Goal: Use online tool/utility: Utilize a website feature to perform a specific function

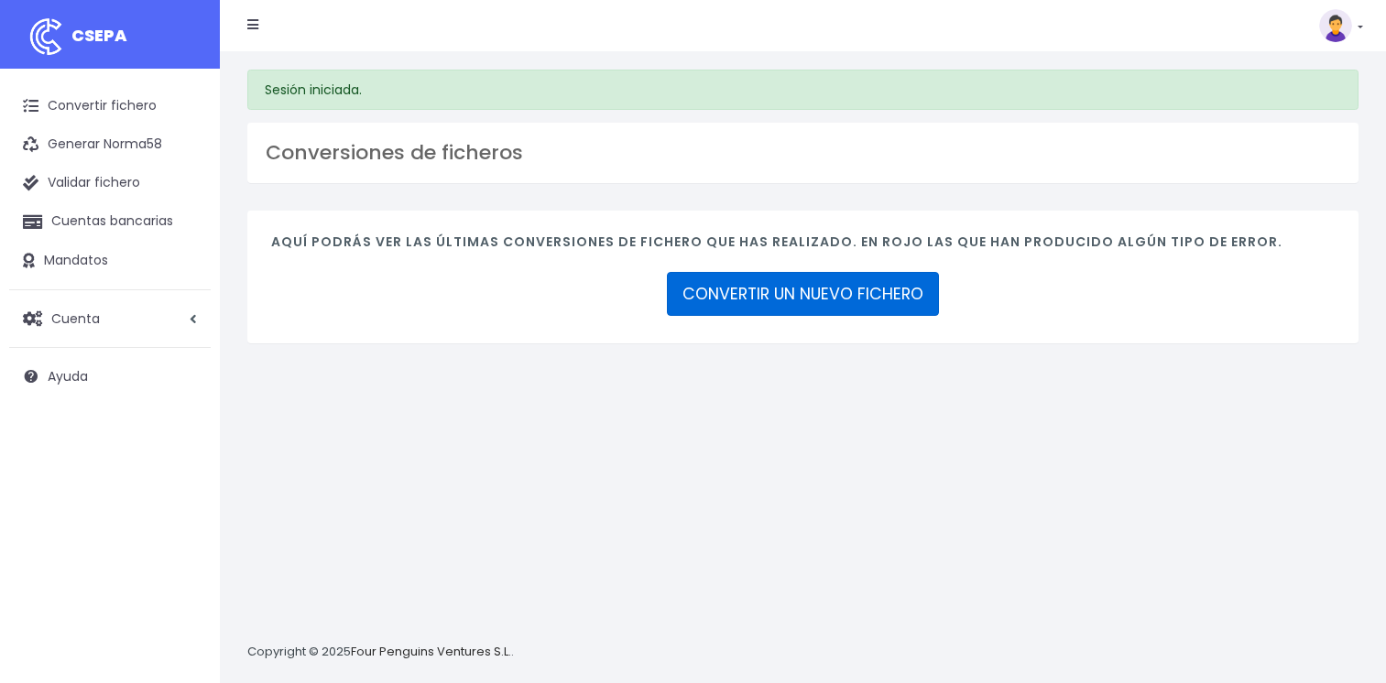
click at [777, 294] on link "CONVERTIR UN NUEVO FICHERO" at bounding box center [803, 294] width 272 height 44
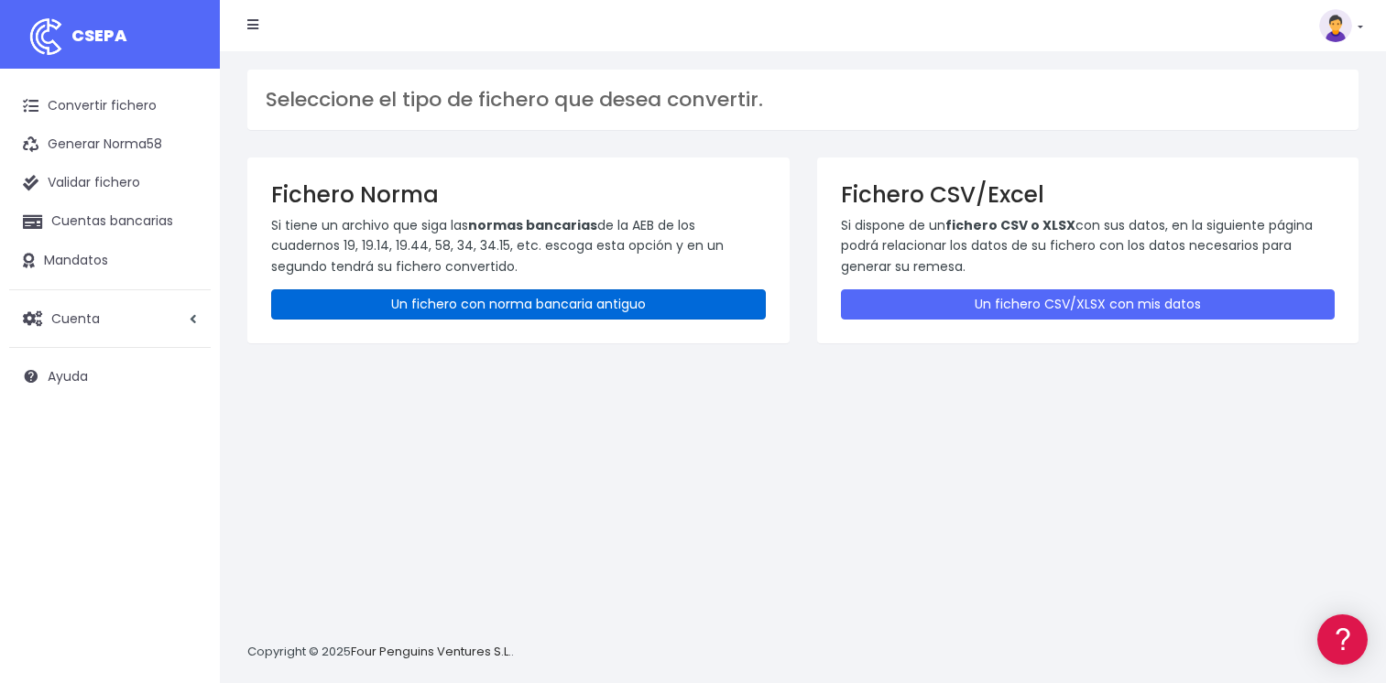
click at [557, 308] on link "Un fichero con norma bancaria antiguo" at bounding box center [518, 304] width 495 height 30
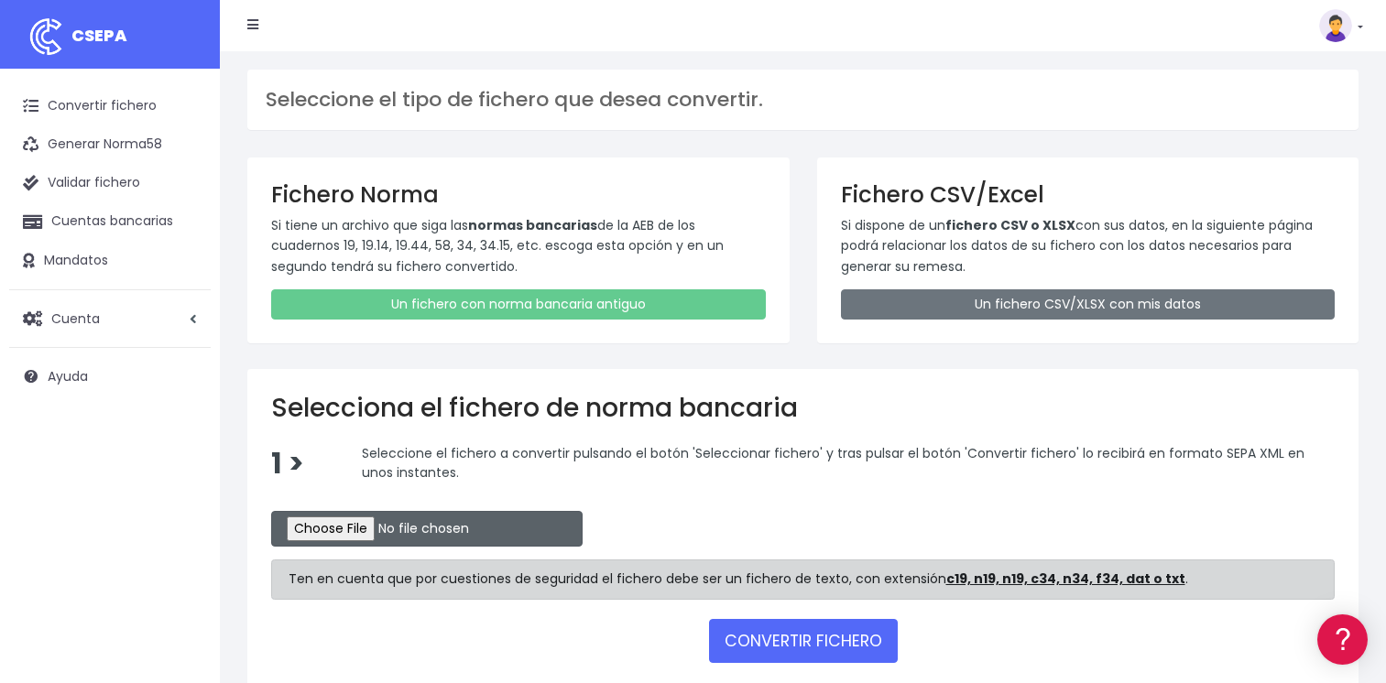
click at [332, 527] on input "file" at bounding box center [426, 529] width 311 height 36
type input "C:\fakepath\CSB19RCR05501_4307.TXT"
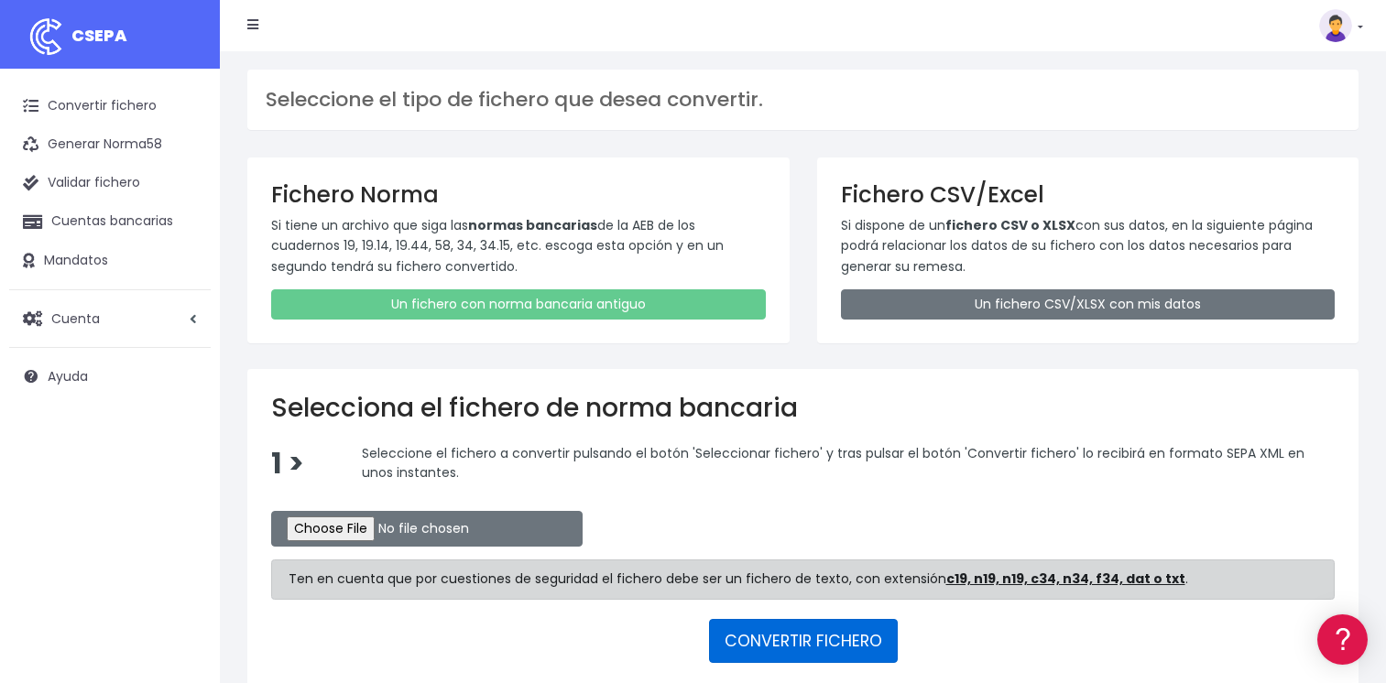
click at [825, 628] on button "CONVERTIR FICHERO" at bounding box center [803, 641] width 189 height 44
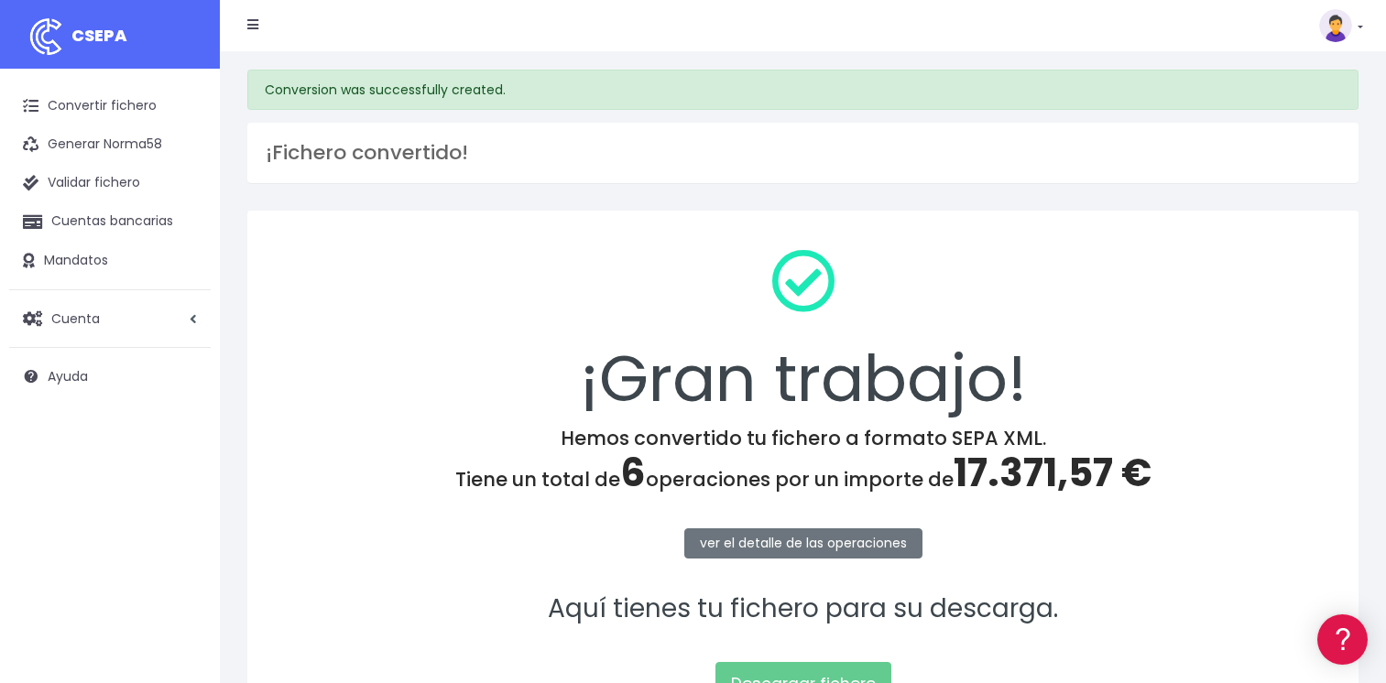
scroll to position [183, 0]
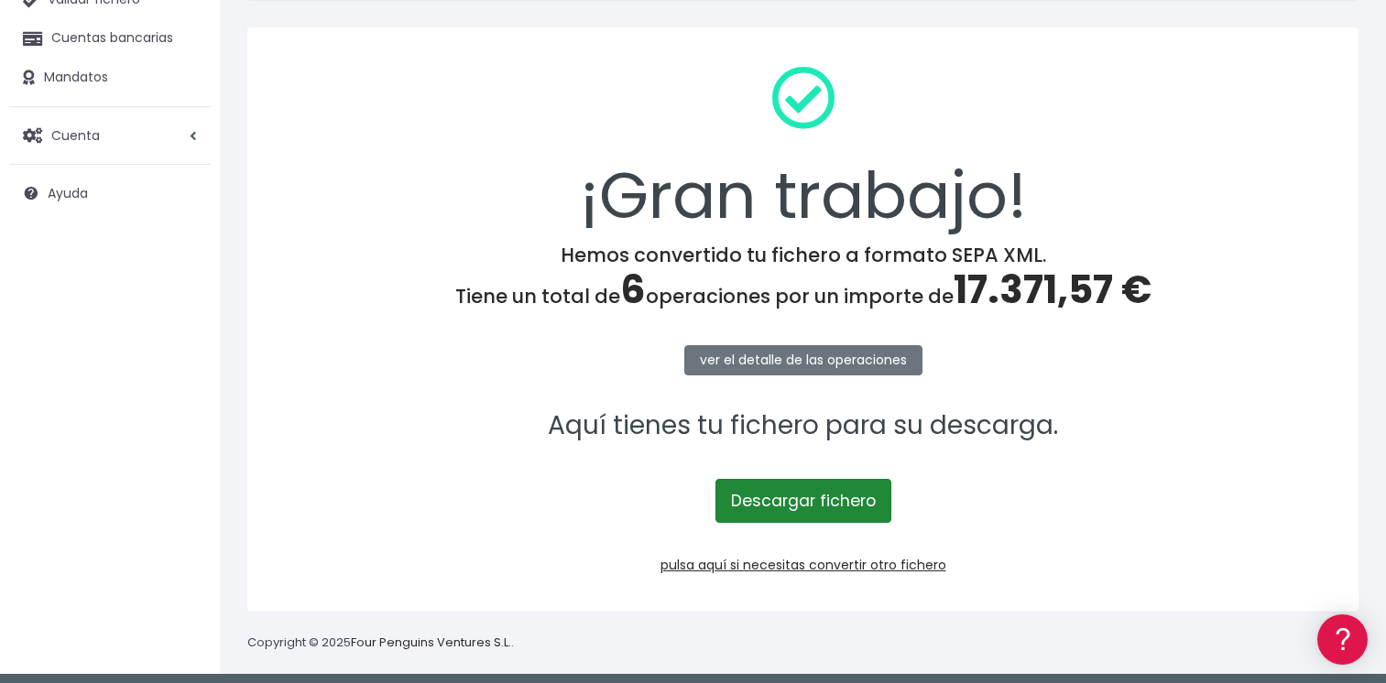
click at [807, 490] on link "Descargar fichero" at bounding box center [803, 501] width 176 height 44
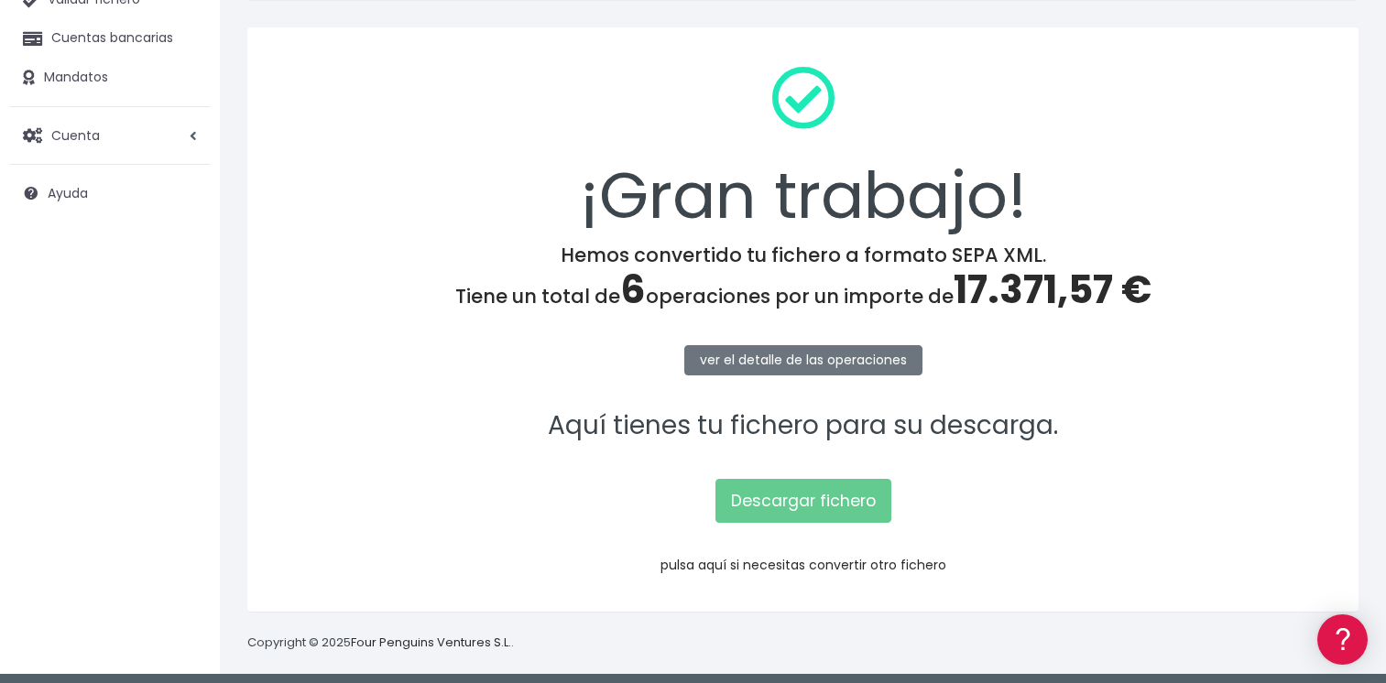
click at [824, 567] on link "pulsa aquí si necesitas convertir otro fichero" at bounding box center [804, 565] width 286 height 18
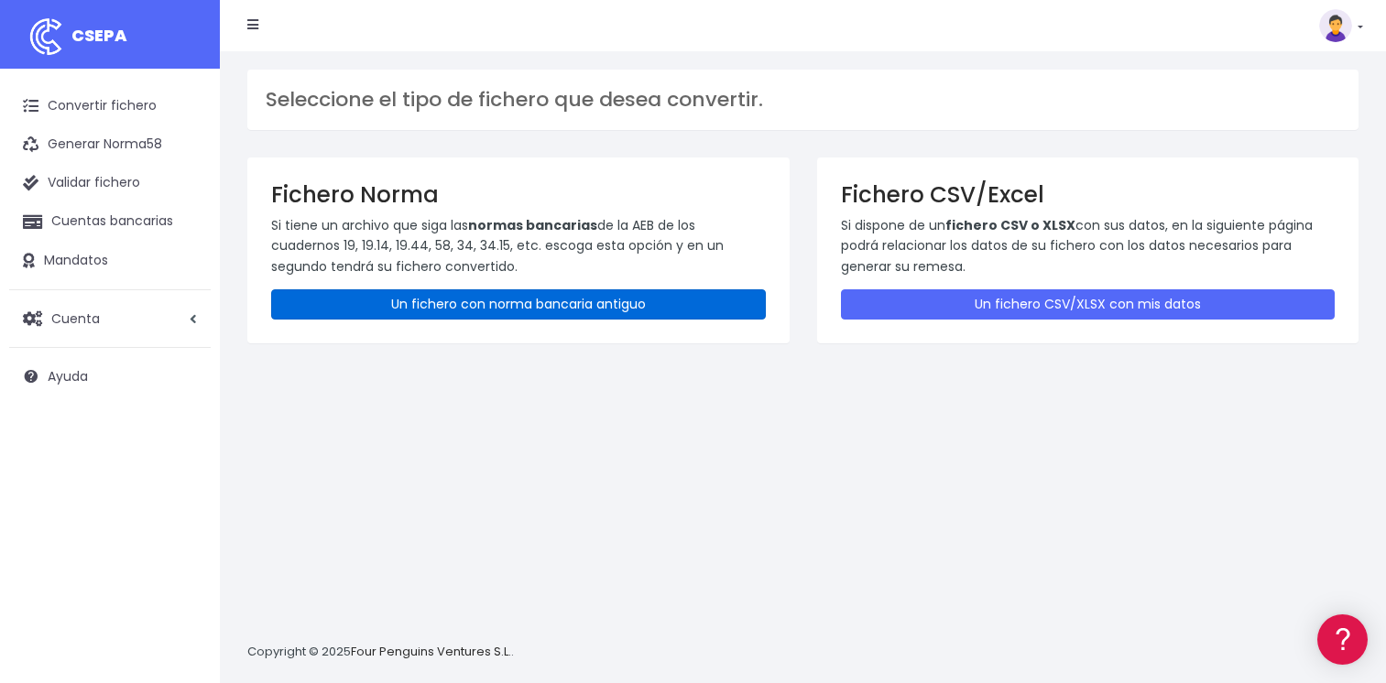
click at [475, 304] on link "Un fichero con norma bancaria antiguo" at bounding box center [518, 304] width 495 height 30
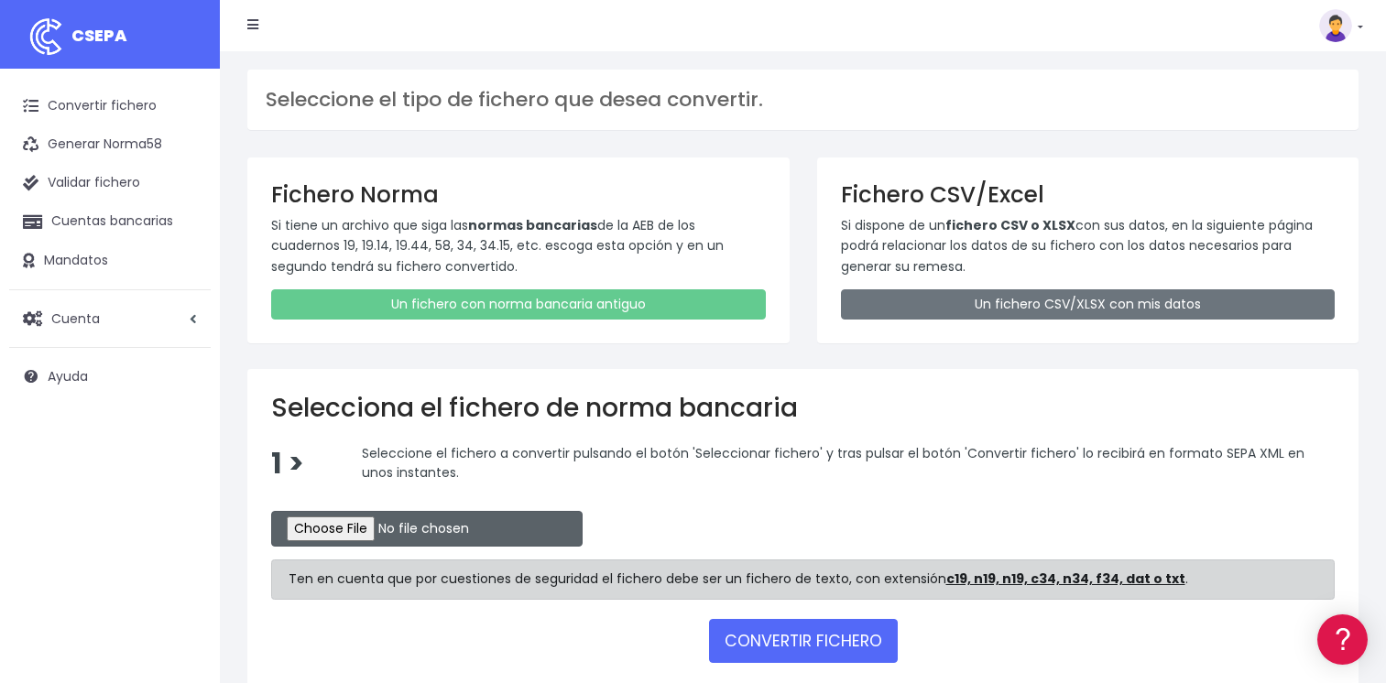
click at [366, 520] on input "file" at bounding box center [426, 529] width 311 height 36
type input "C:\fakepath\CSB19RCR05502_4309.TXT"
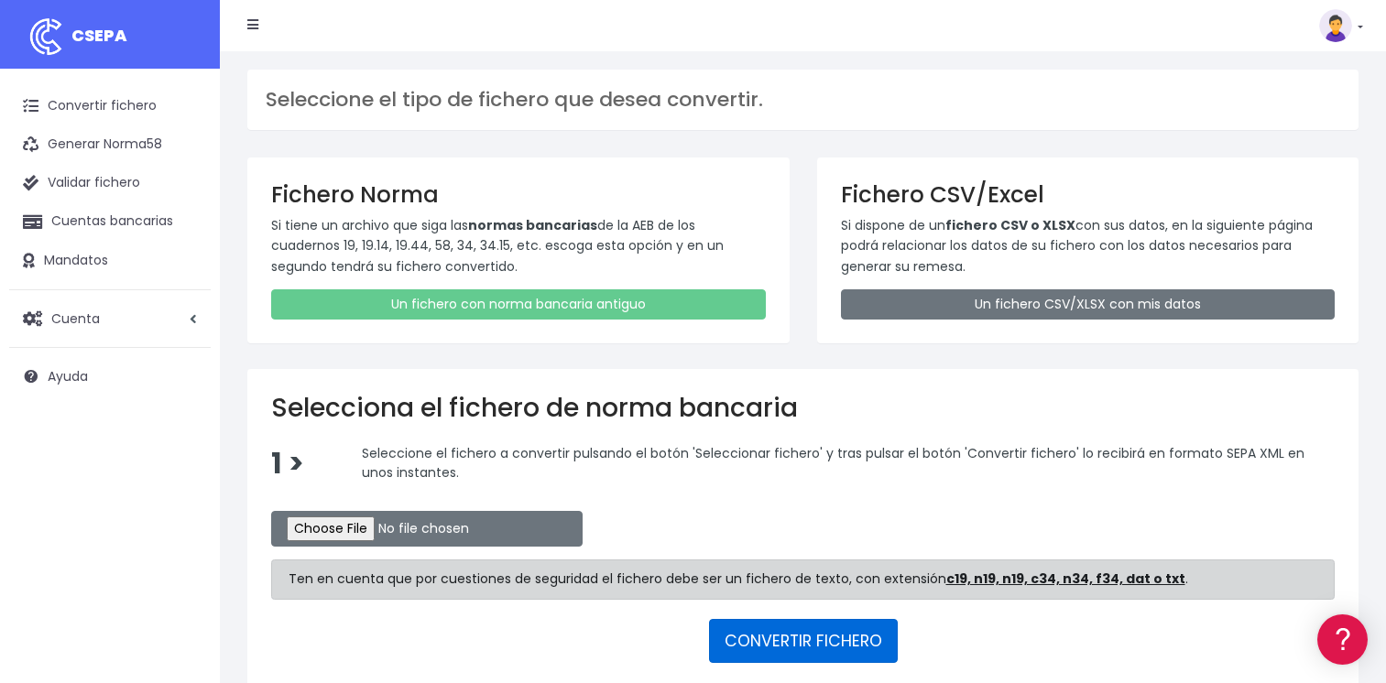
click at [800, 640] on button "CONVERTIR FICHERO" at bounding box center [803, 641] width 189 height 44
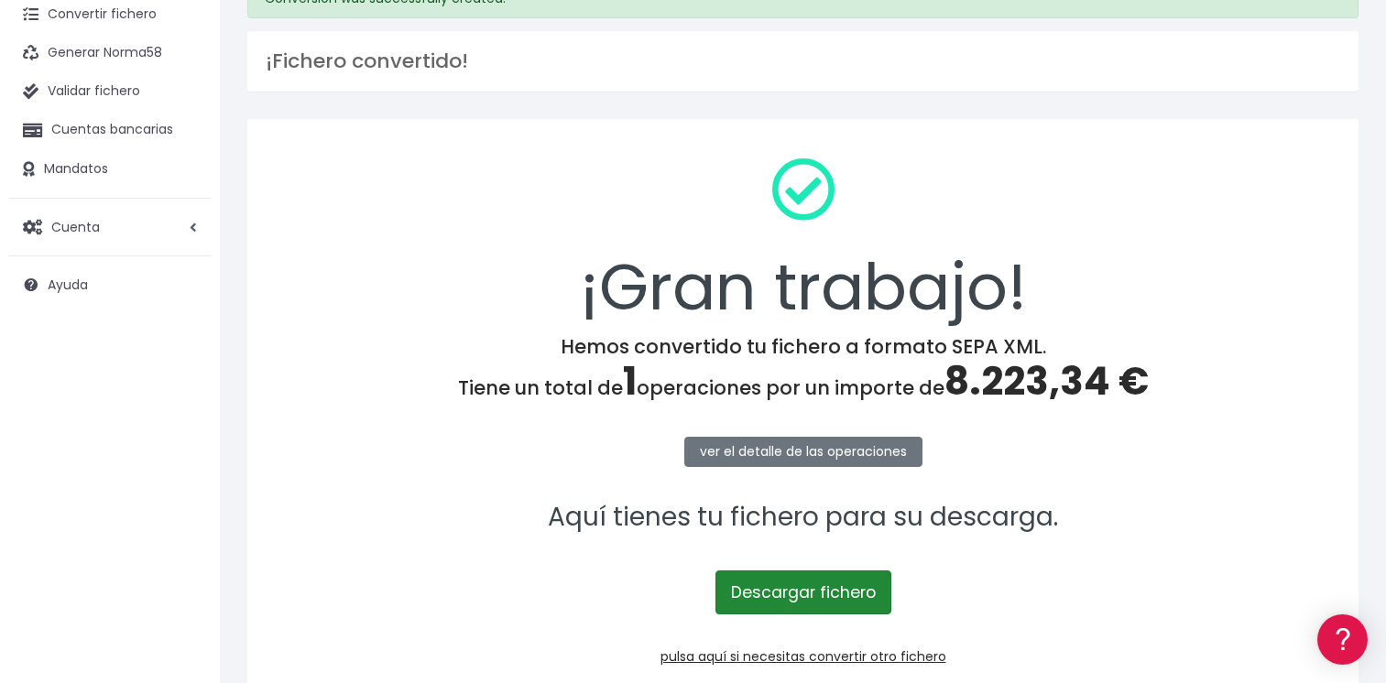
scroll to position [183, 0]
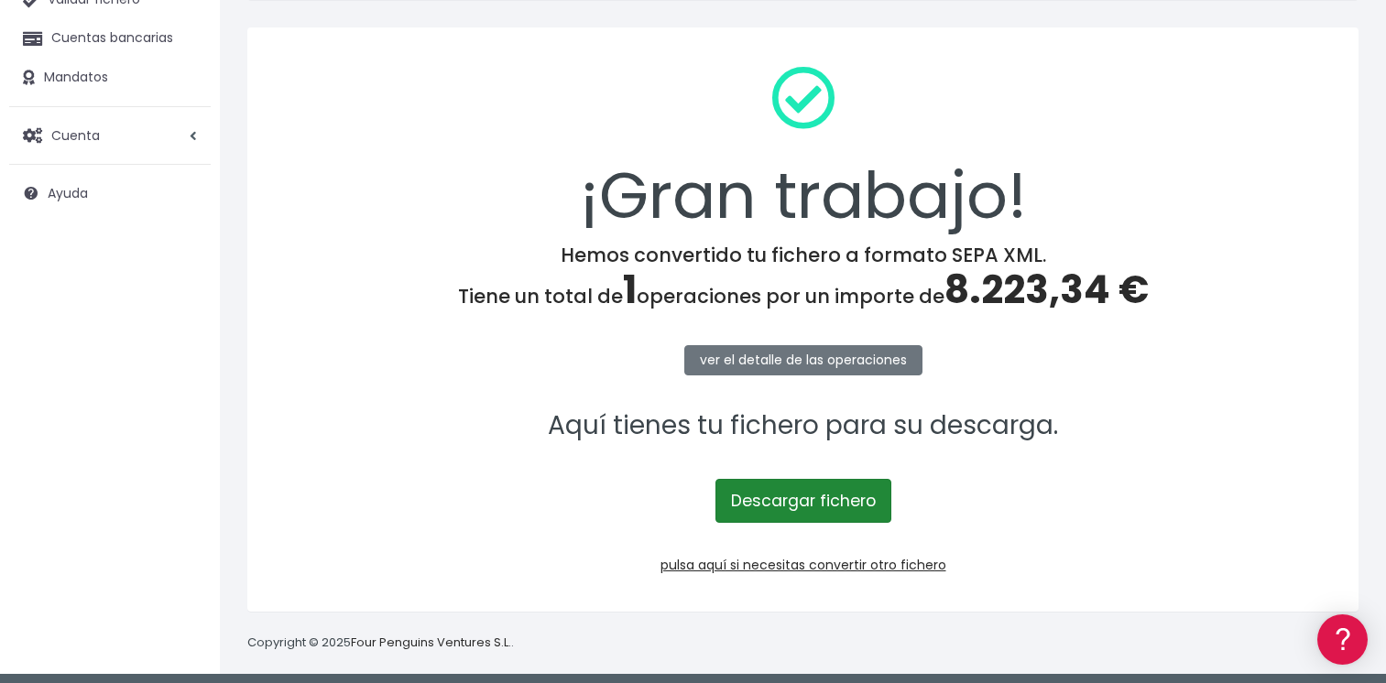
click at [804, 494] on link "Descargar fichero" at bounding box center [803, 501] width 176 height 44
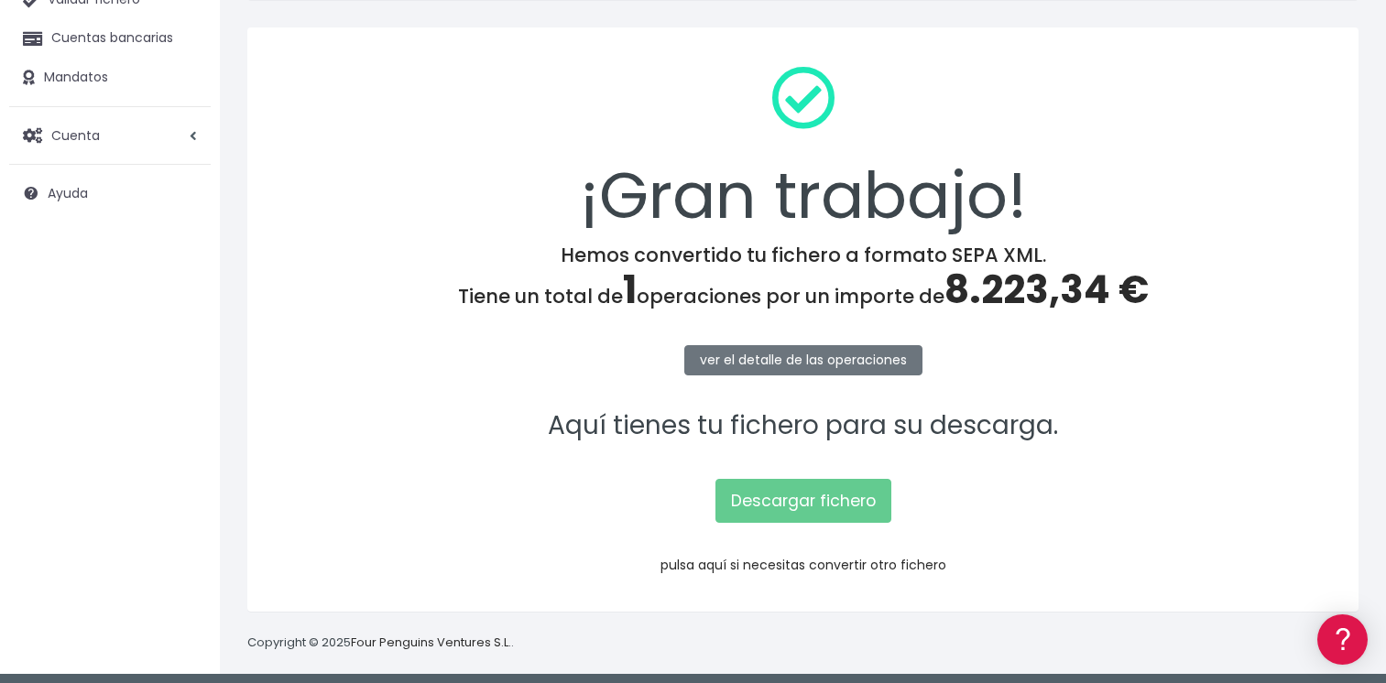
click at [771, 562] on link "pulsa aquí si necesitas convertir otro fichero" at bounding box center [804, 565] width 286 height 18
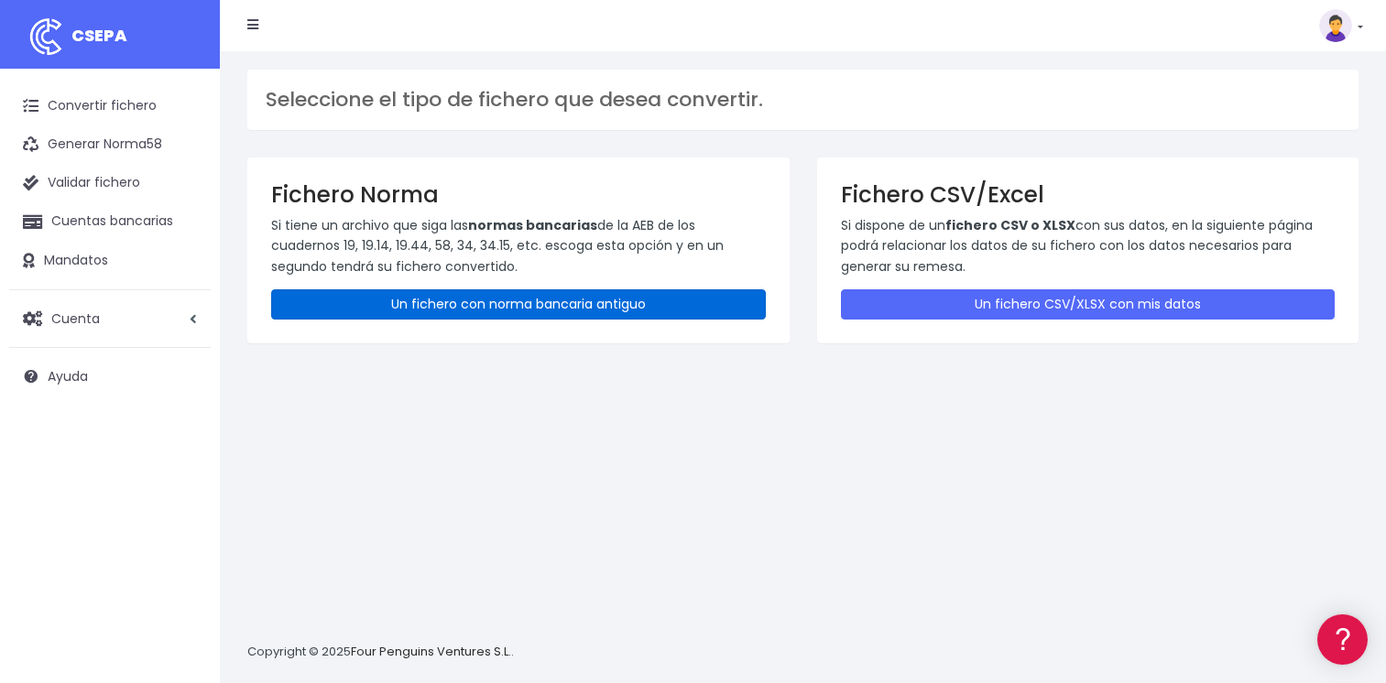
click at [369, 303] on link "Un fichero con norma bancaria antiguo" at bounding box center [518, 304] width 495 height 30
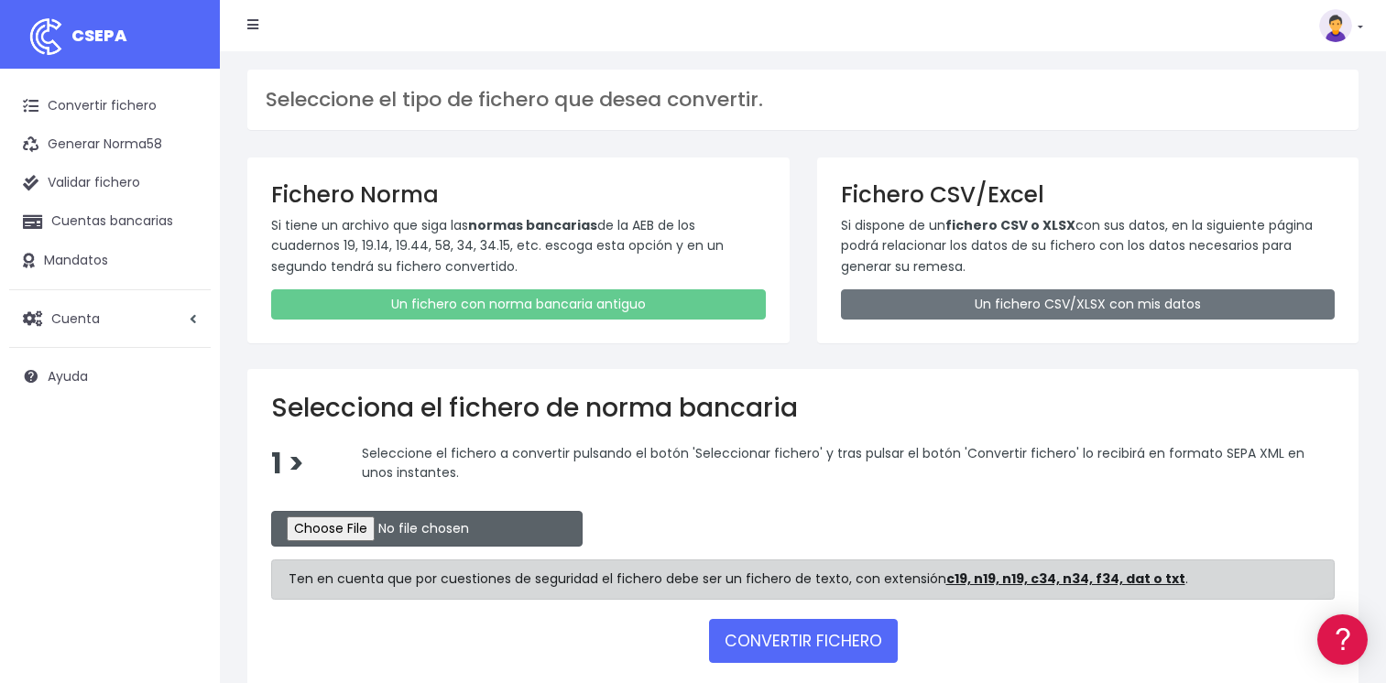
click at [356, 528] on input "file" at bounding box center [426, 529] width 311 height 36
type input "C:\fakepath\CSB19RCR05503_4311.TXT"
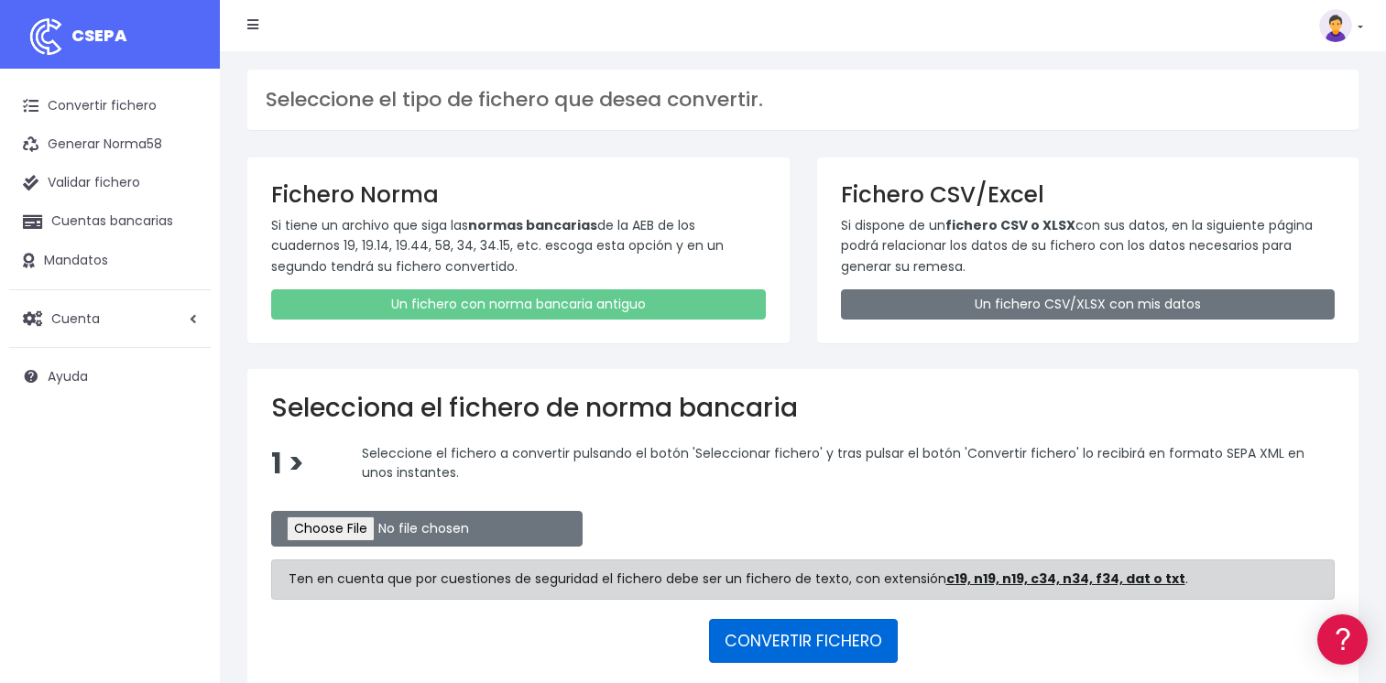
click at [794, 642] on button "CONVERTIR FICHERO" at bounding box center [803, 641] width 189 height 44
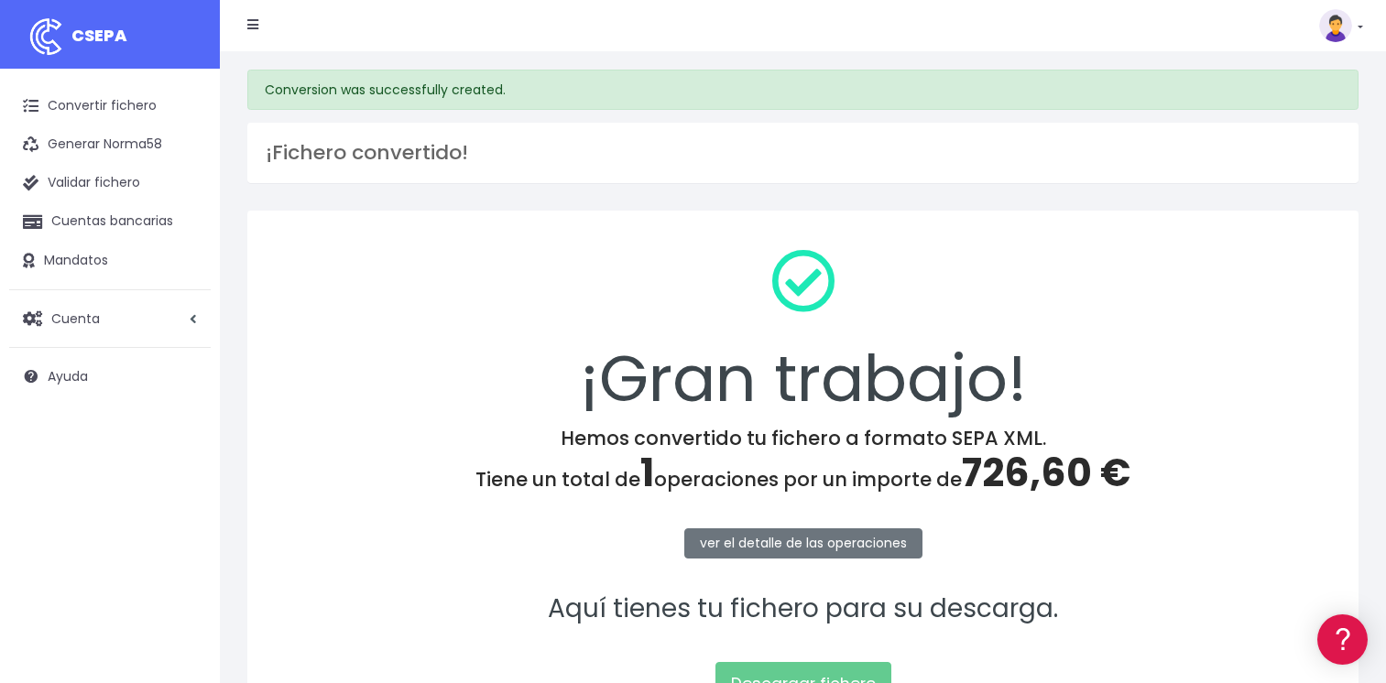
scroll to position [183, 0]
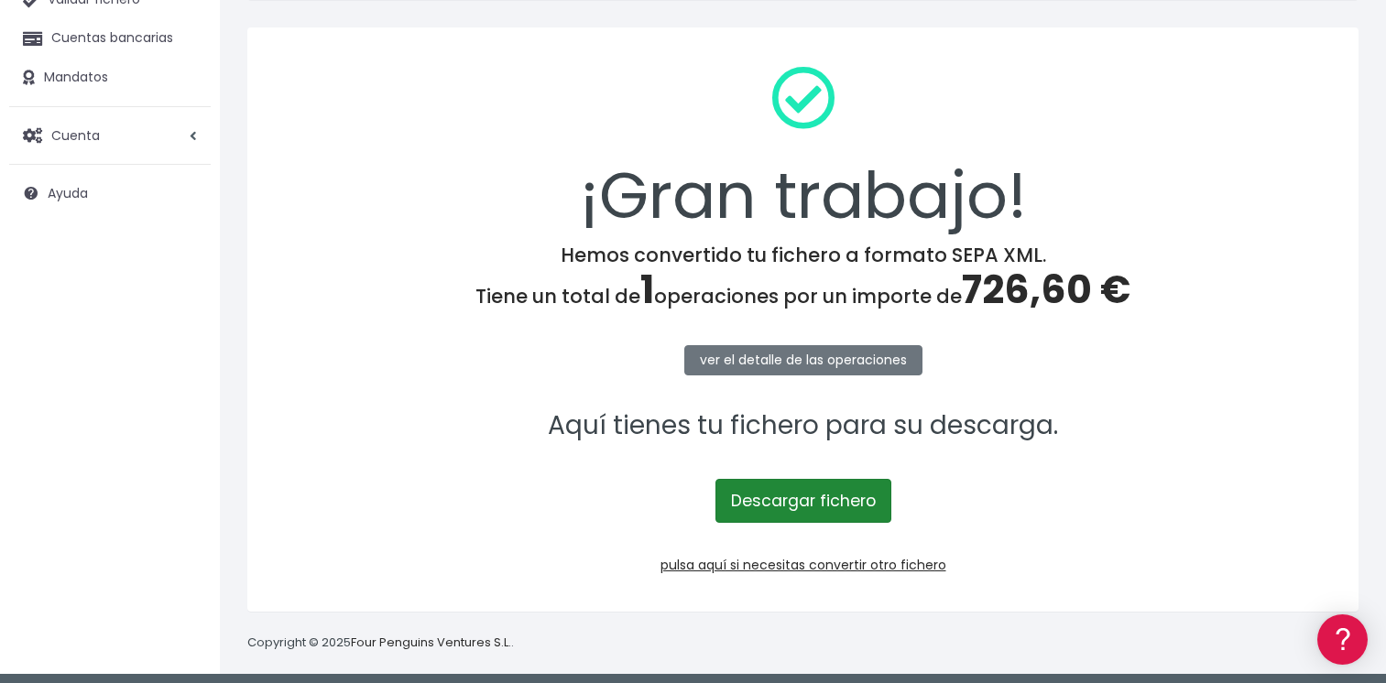
click at [807, 501] on link "Descargar fichero" at bounding box center [803, 501] width 176 height 44
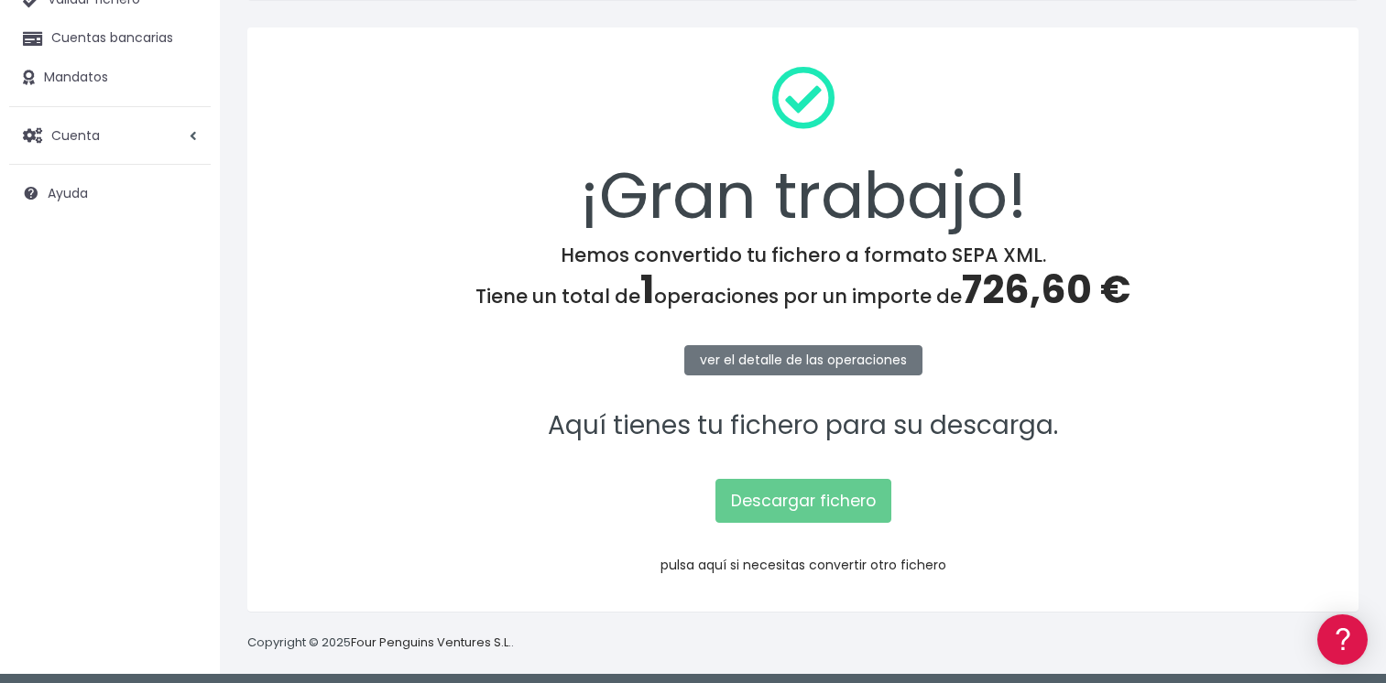
click at [797, 564] on link "pulsa aquí si necesitas convertir otro fichero" at bounding box center [804, 565] width 286 height 18
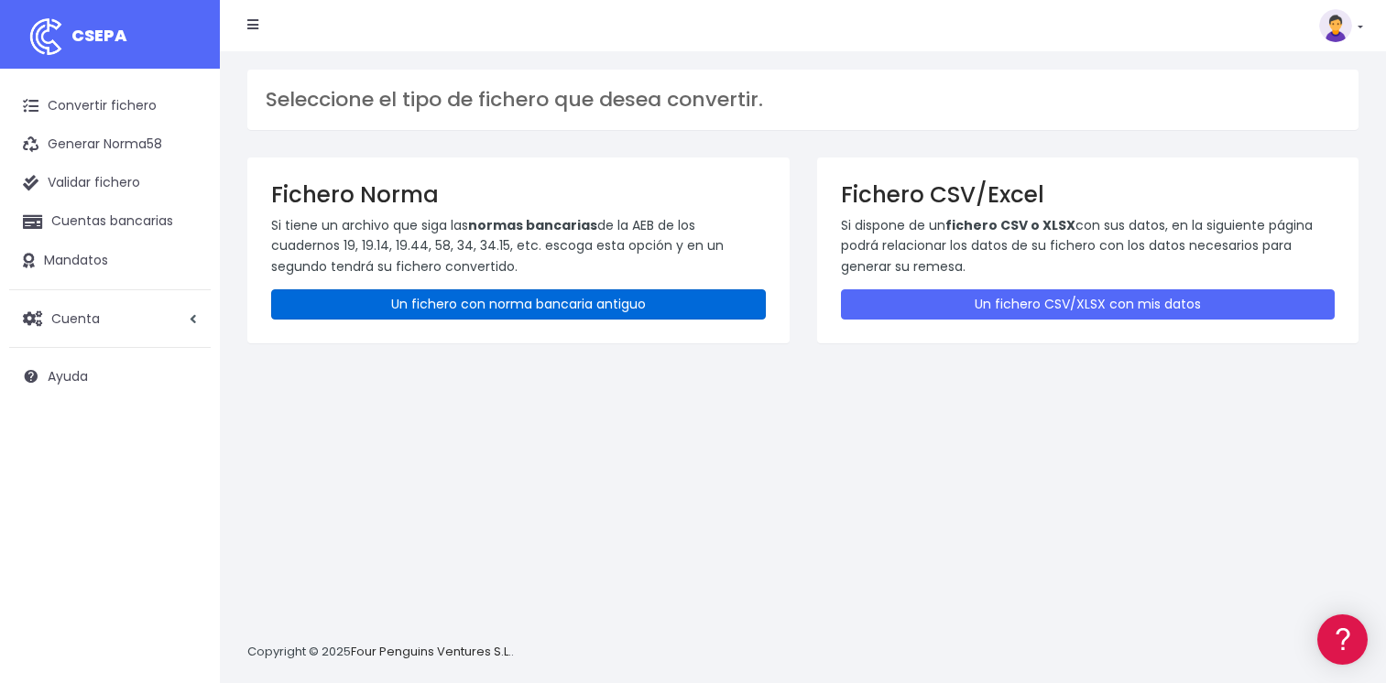
click at [423, 297] on link "Un fichero con norma bancaria antiguo" at bounding box center [518, 304] width 495 height 30
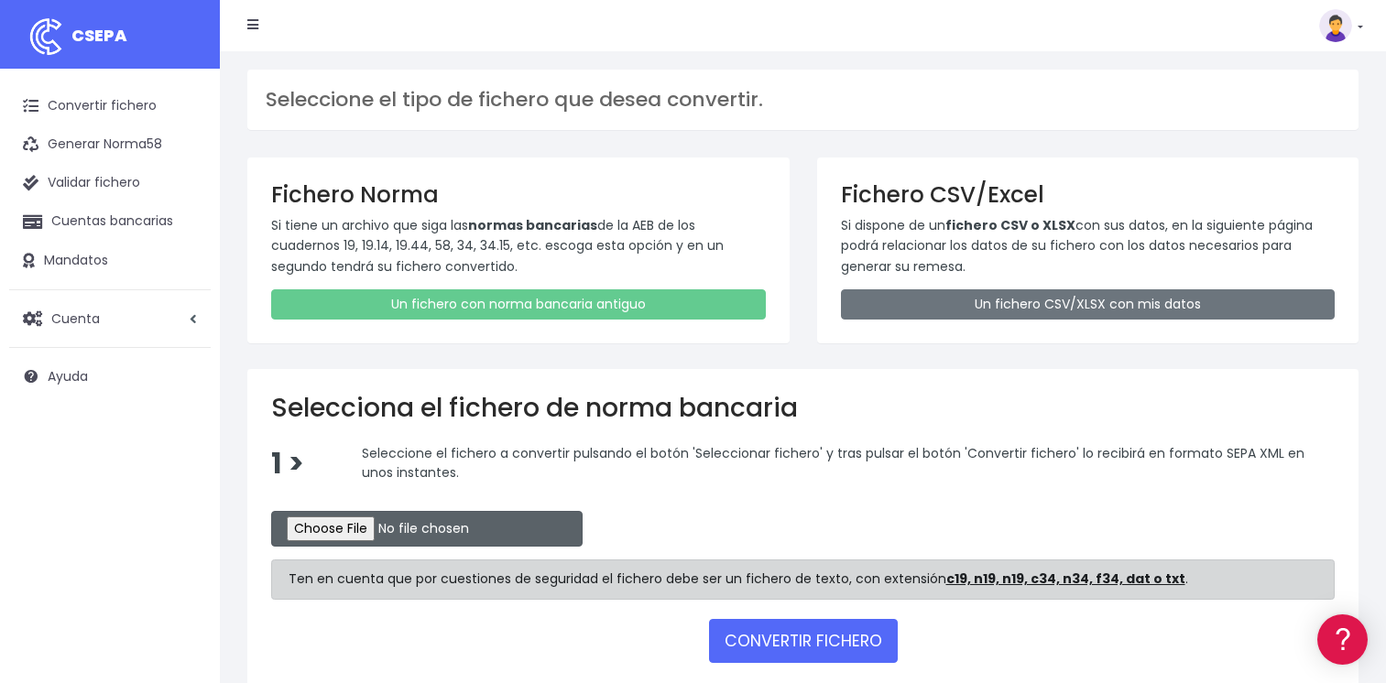
click at [365, 539] on input "file" at bounding box center [426, 529] width 311 height 36
type input "C:\fakepath\CSB19RCR05504_4313.TXT"
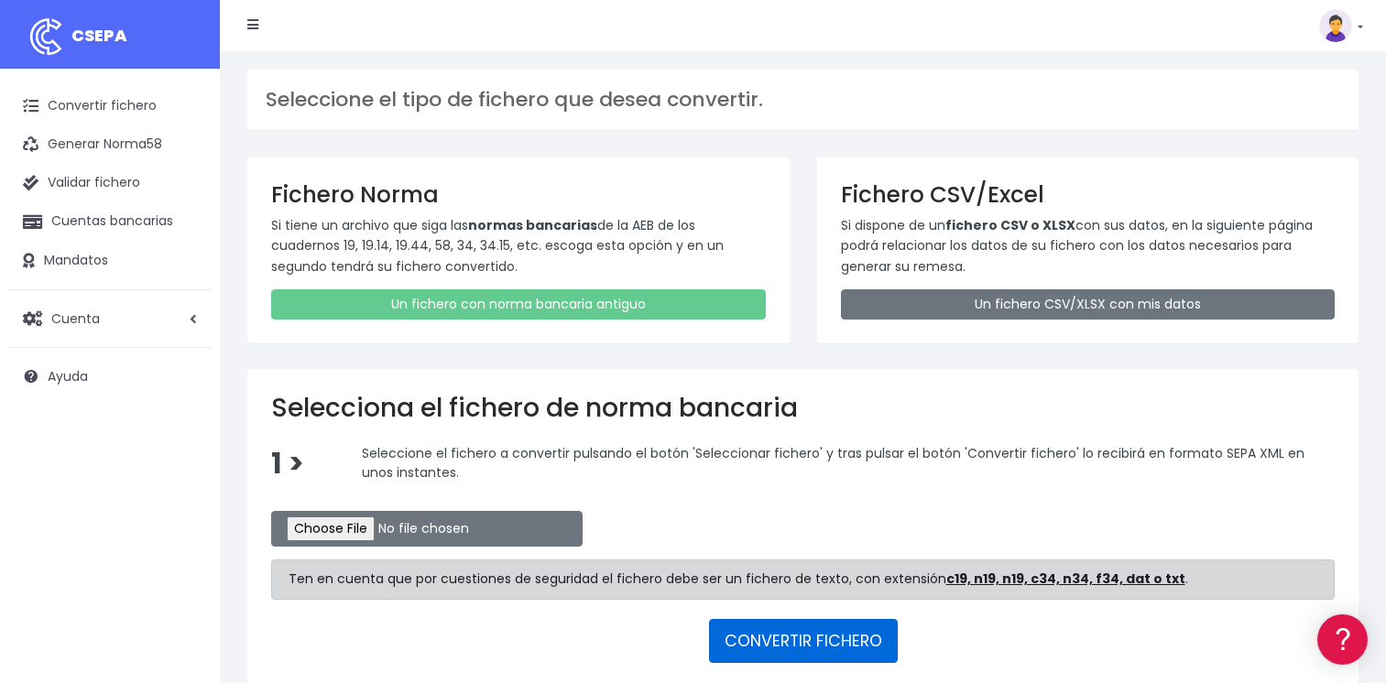
click at [792, 654] on button "CONVERTIR FICHERO" at bounding box center [803, 641] width 189 height 44
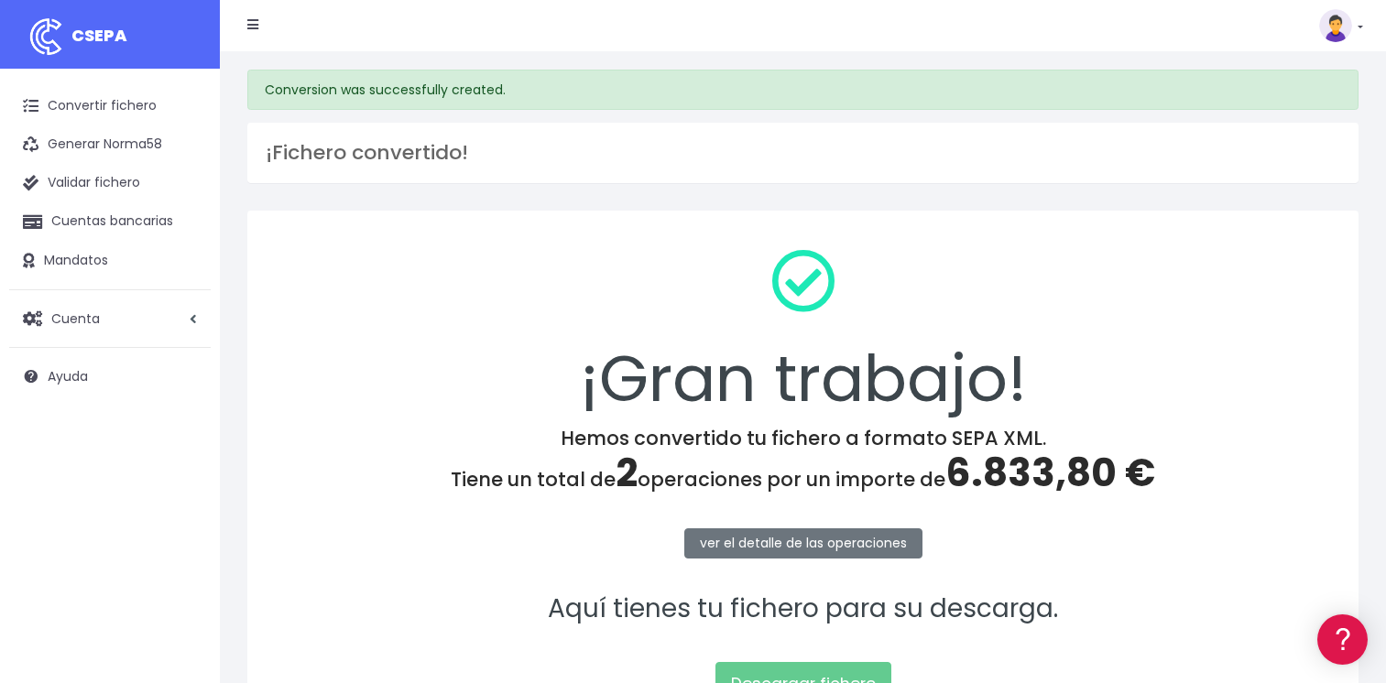
scroll to position [191, 0]
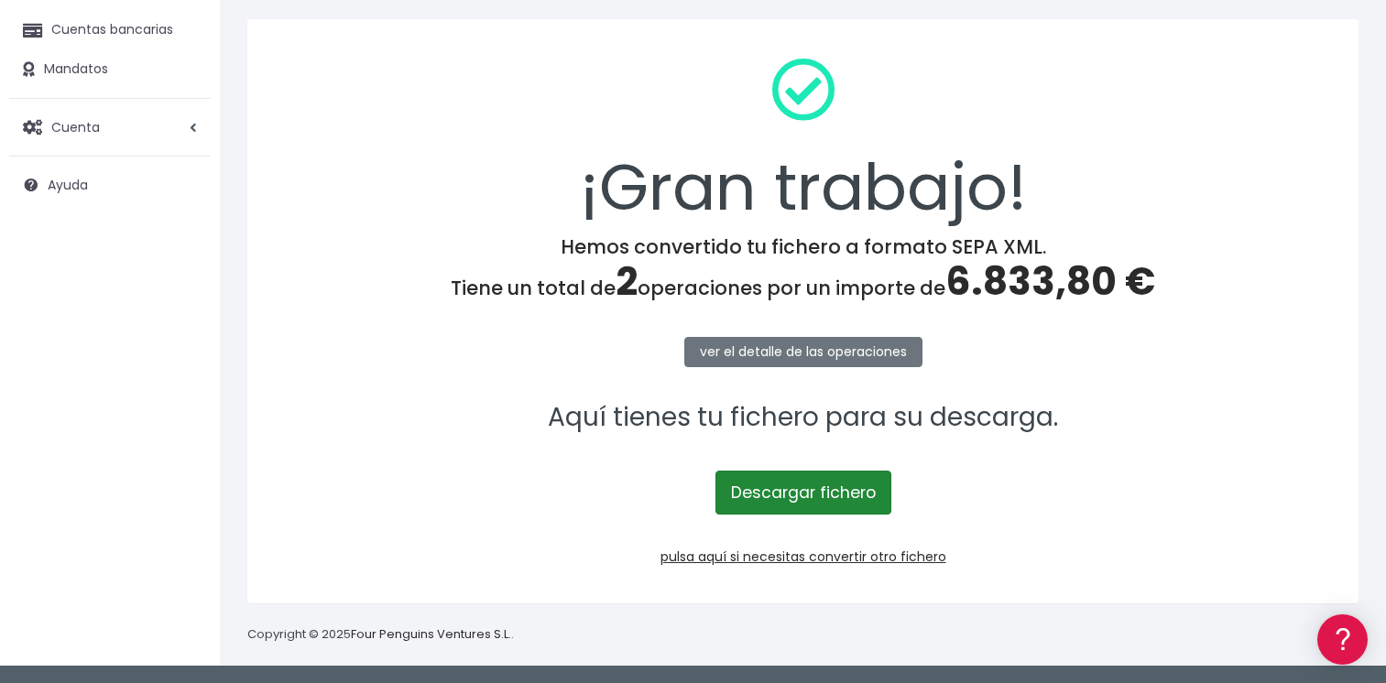
click at [779, 502] on link "Descargar fichero" at bounding box center [803, 493] width 176 height 44
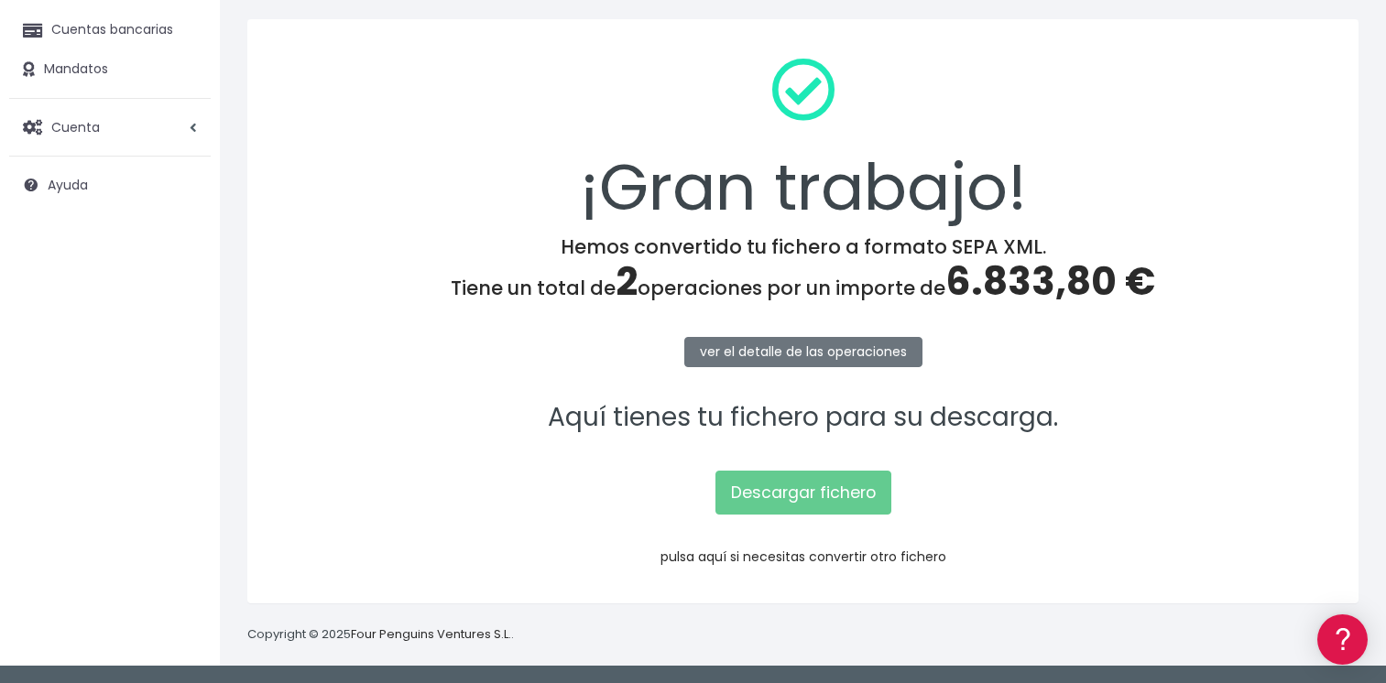
click at [782, 556] on link "pulsa aquí si necesitas convertir otro fichero" at bounding box center [804, 557] width 286 height 18
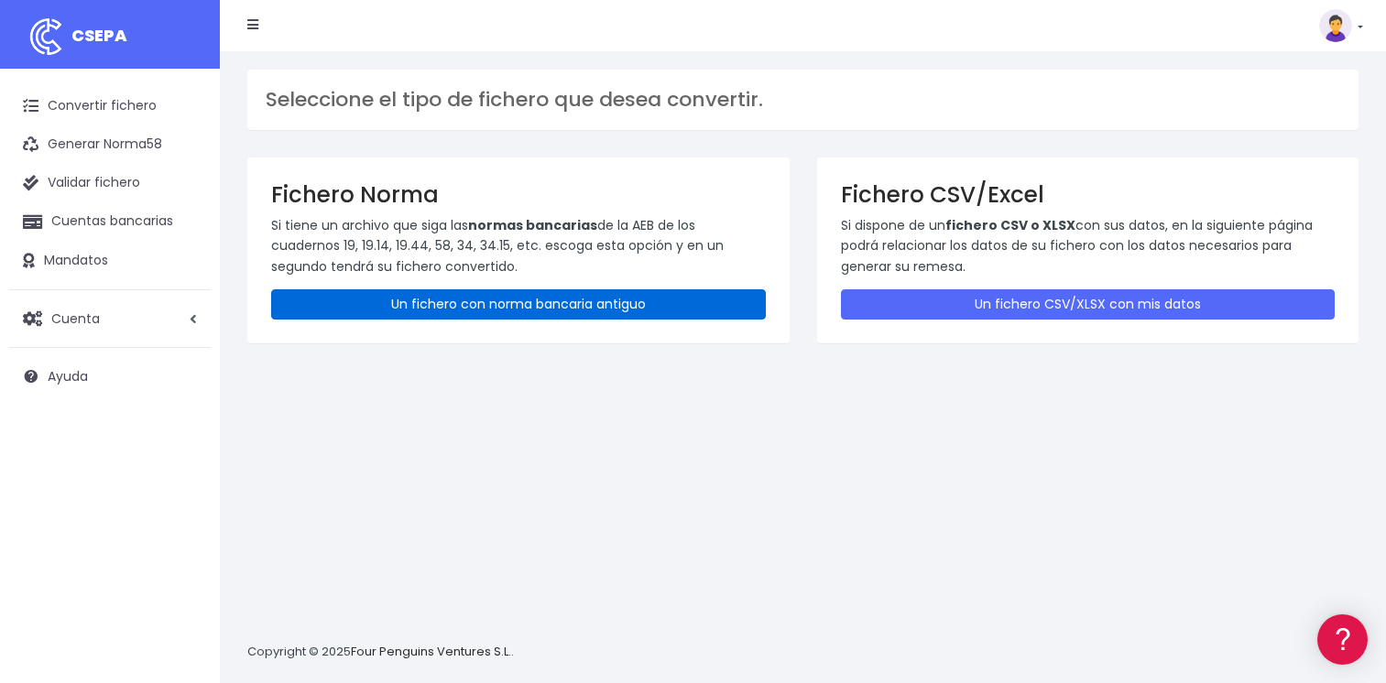
click at [433, 313] on link "Un fichero con norma bancaria antiguo" at bounding box center [518, 304] width 495 height 30
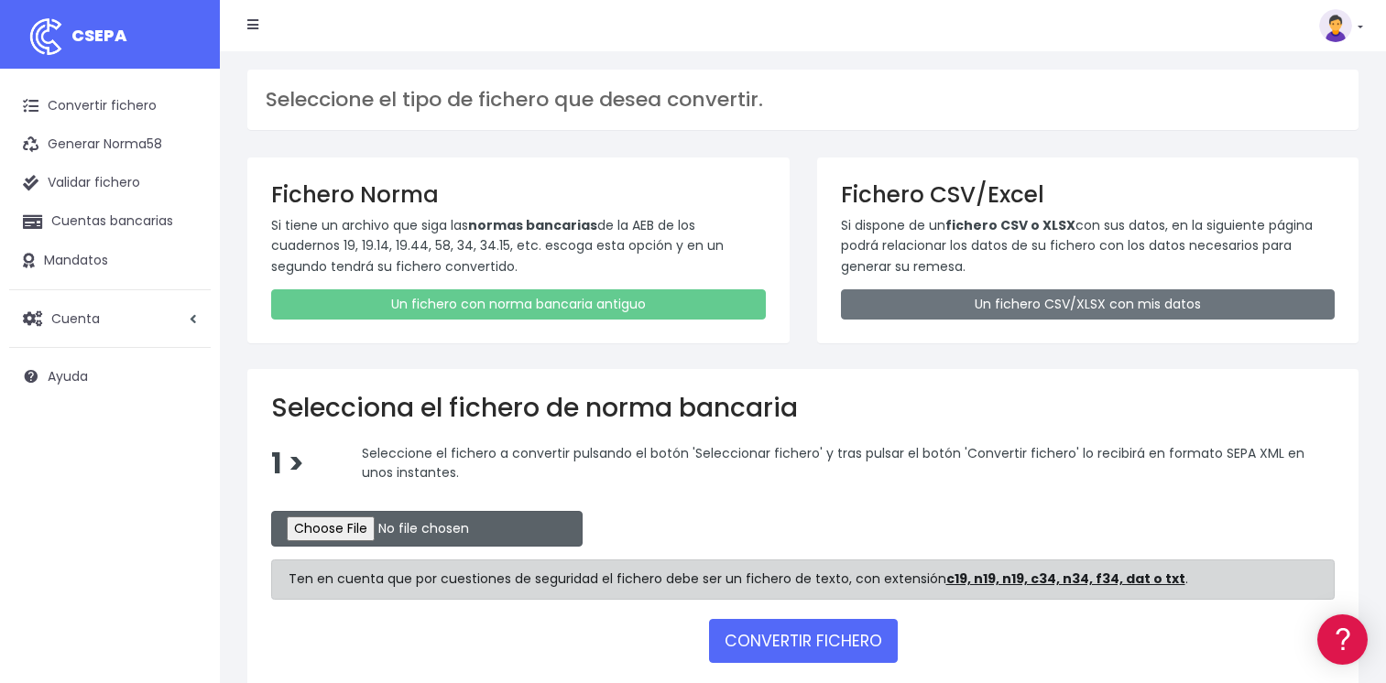
click at [360, 530] on input "file" at bounding box center [426, 529] width 311 height 36
type input "C:\fakepath\CSB19RCR05505_4315.TXT"
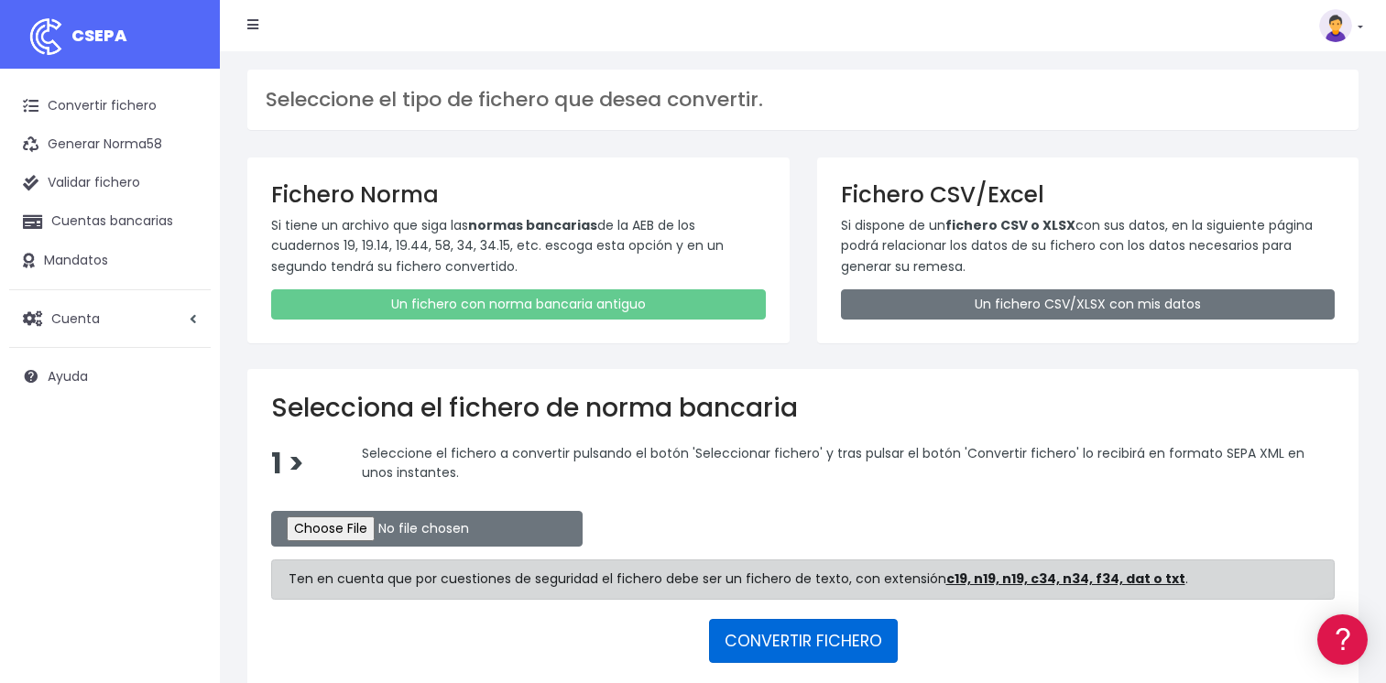
click at [806, 638] on button "CONVERTIR FICHERO" at bounding box center [803, 641] width 189 height 44
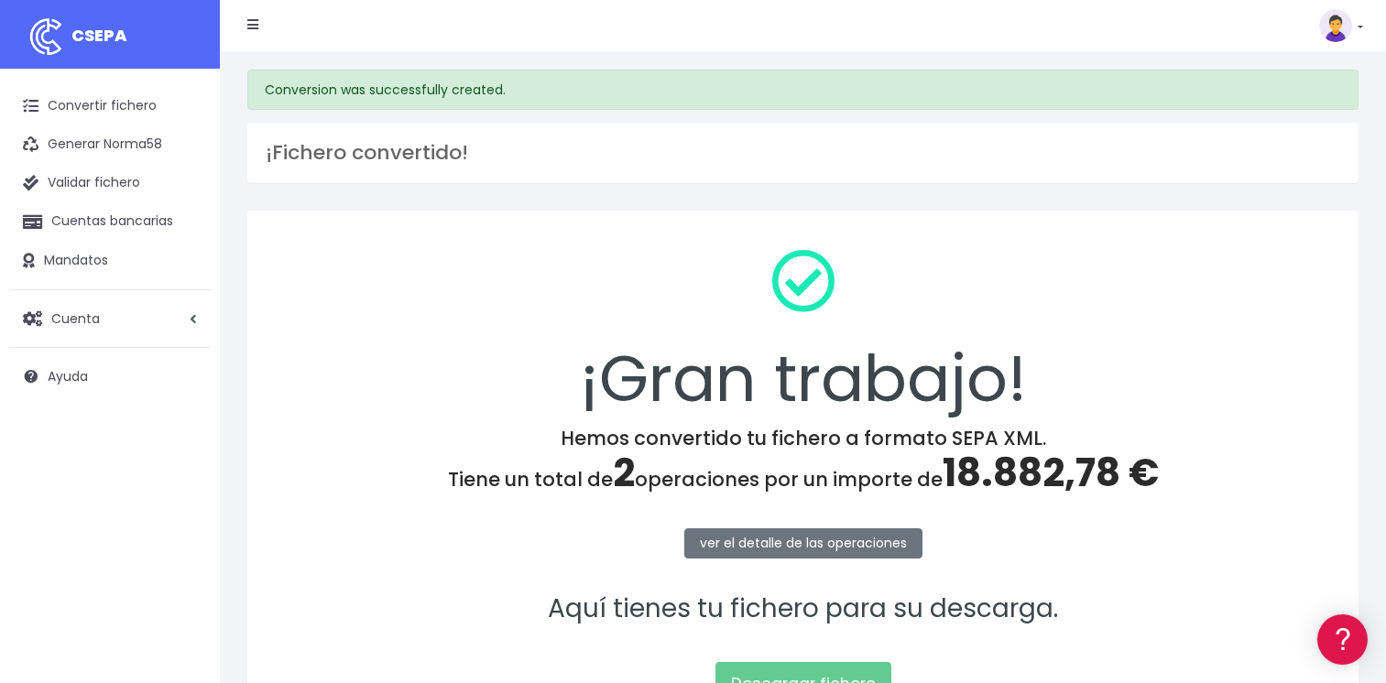
scroll to position [183, 0]
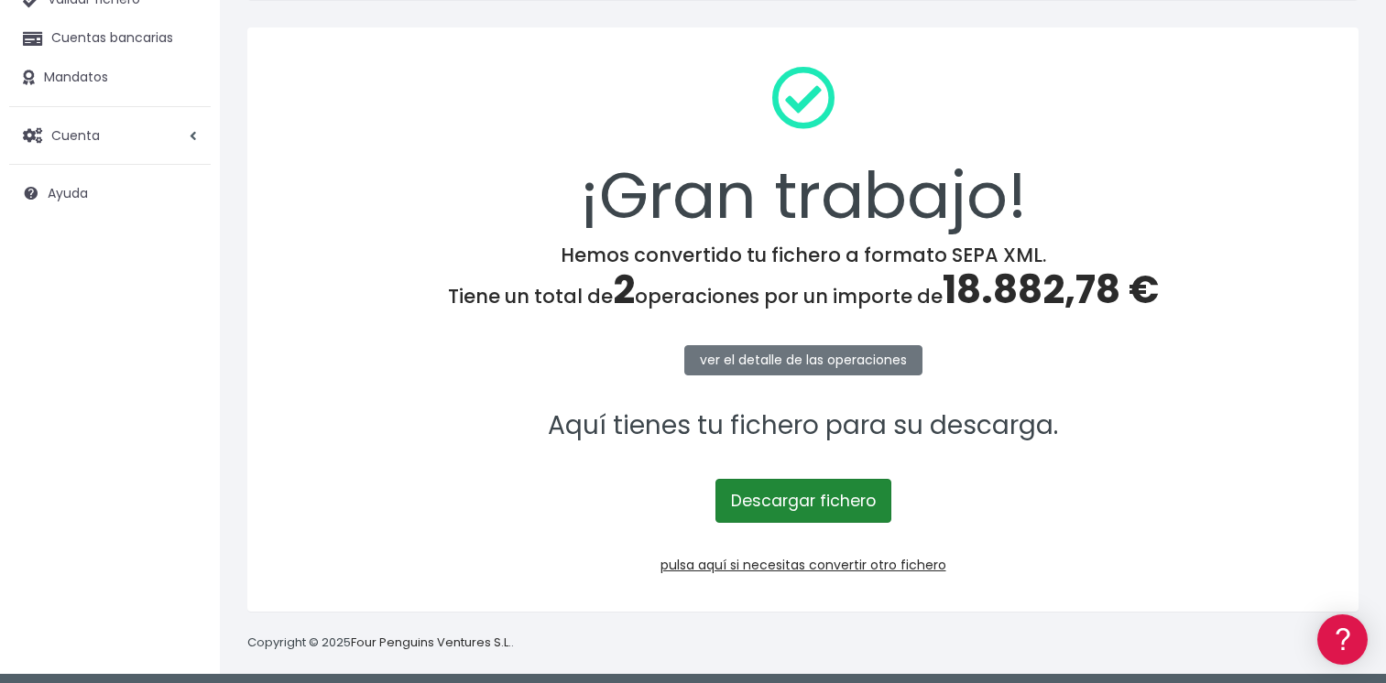
click at [775, 495] on link "Descargar fichero" at bounding box center [803, 501] width 176 height 44
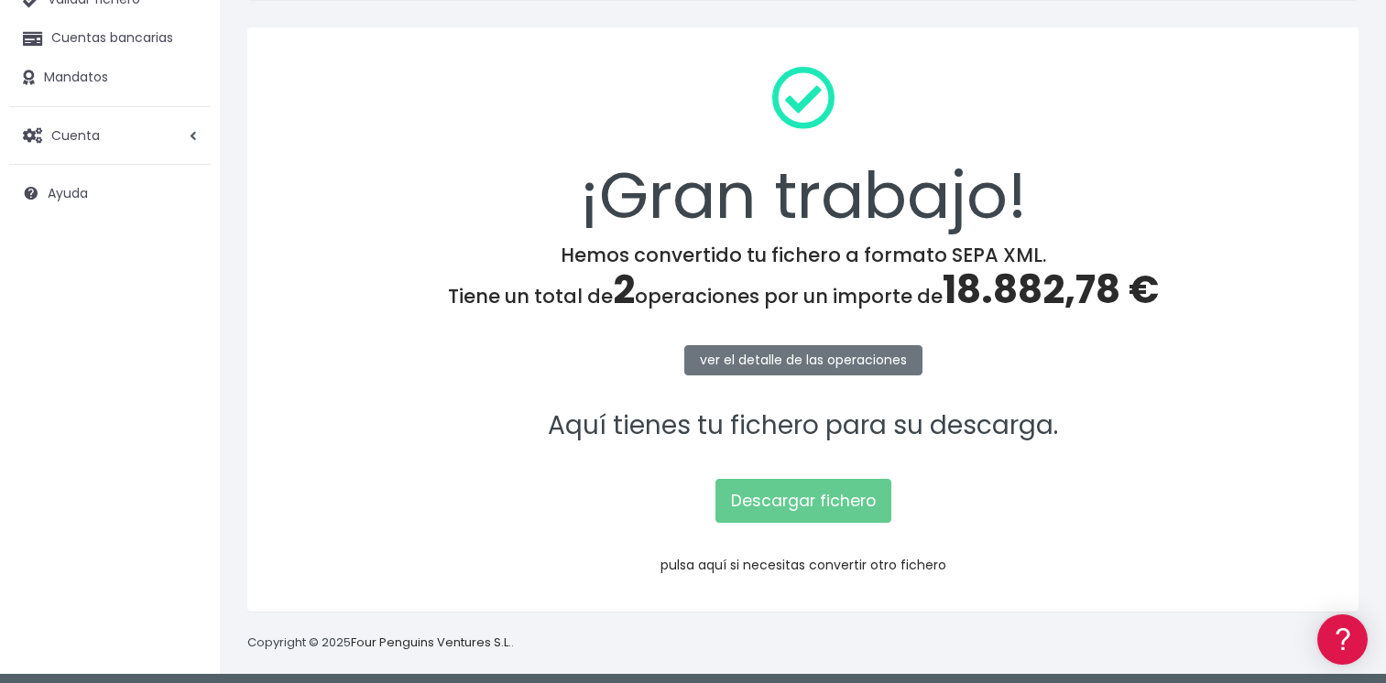
click at [826, 562] on link "pulsa aquí si necesitas convertir otro fichero" at bounding box center [804, 565] width 286 height 18
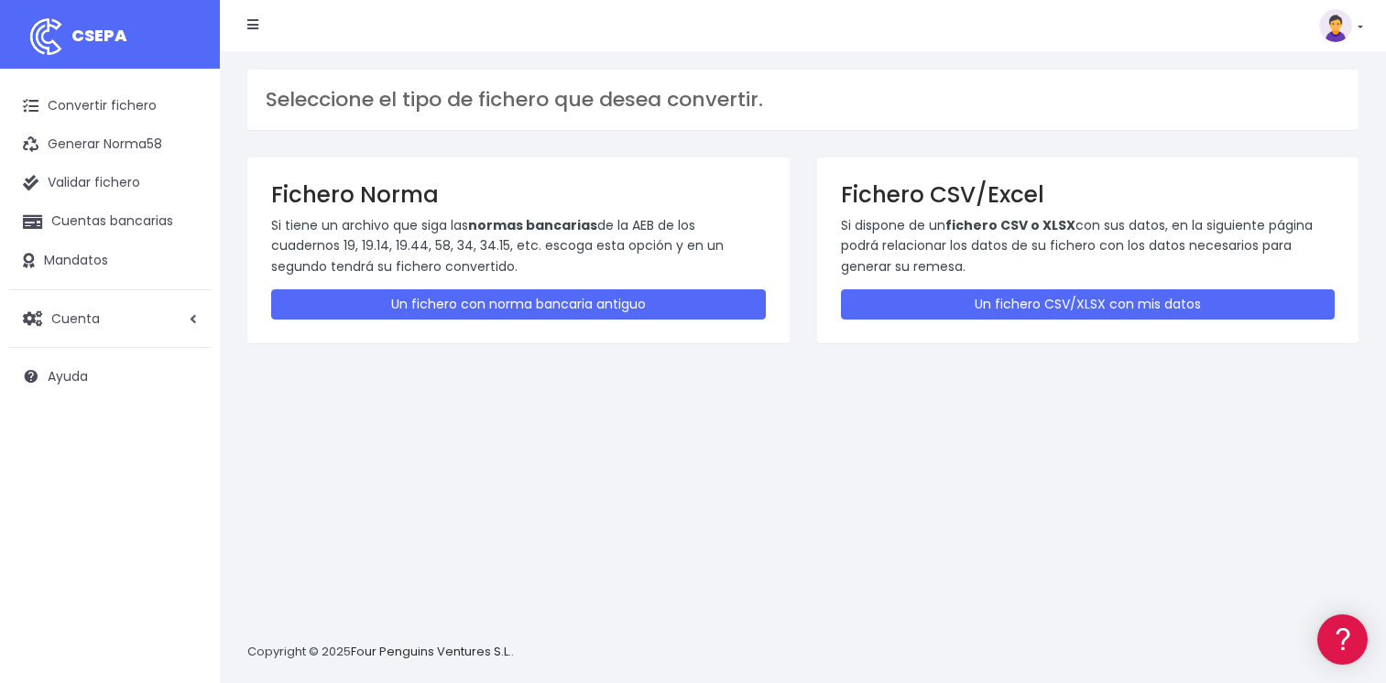
click at [452, 327] on div "Fichero Norma Si tiene un archivo que siga las normas bancarias de la AEB de lo…" at bounding box center [518, 251] width 542 height 186
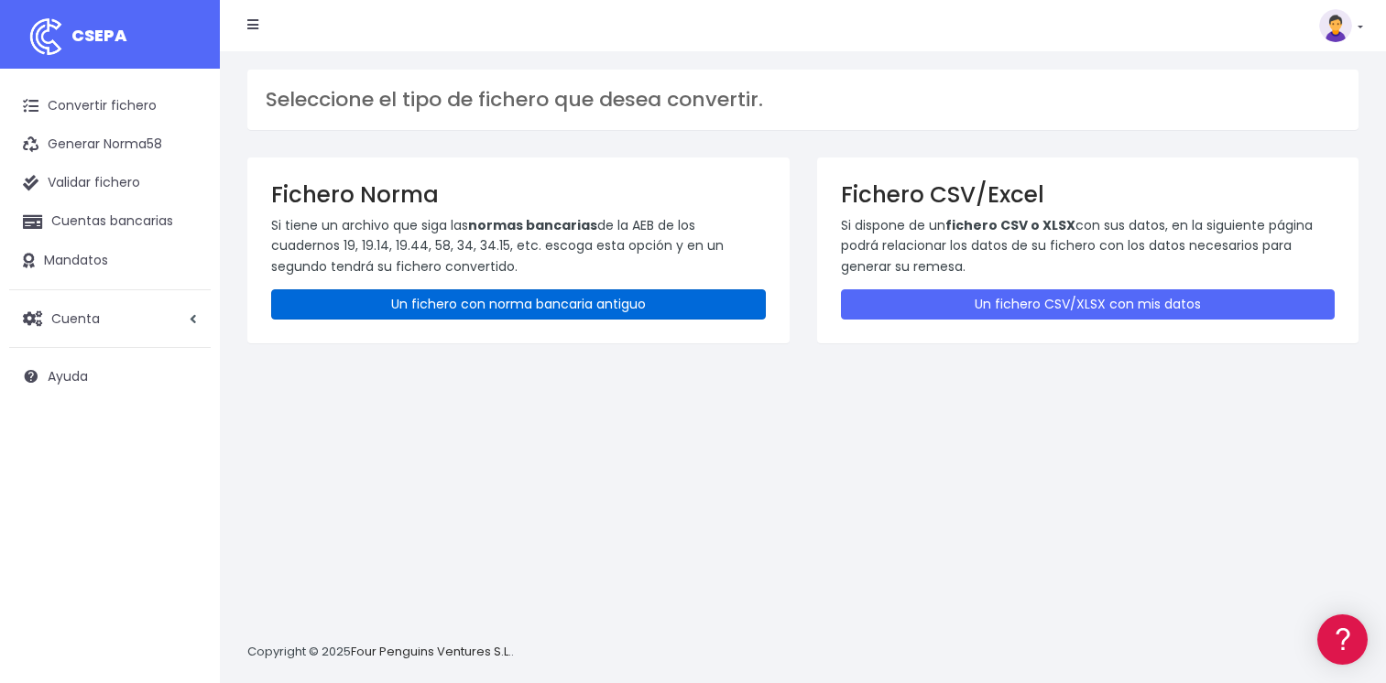
click at [468, 299] on link "Un fichero con norma bancaria antiguo" at bounding box center [518, 304] width 495 height 30
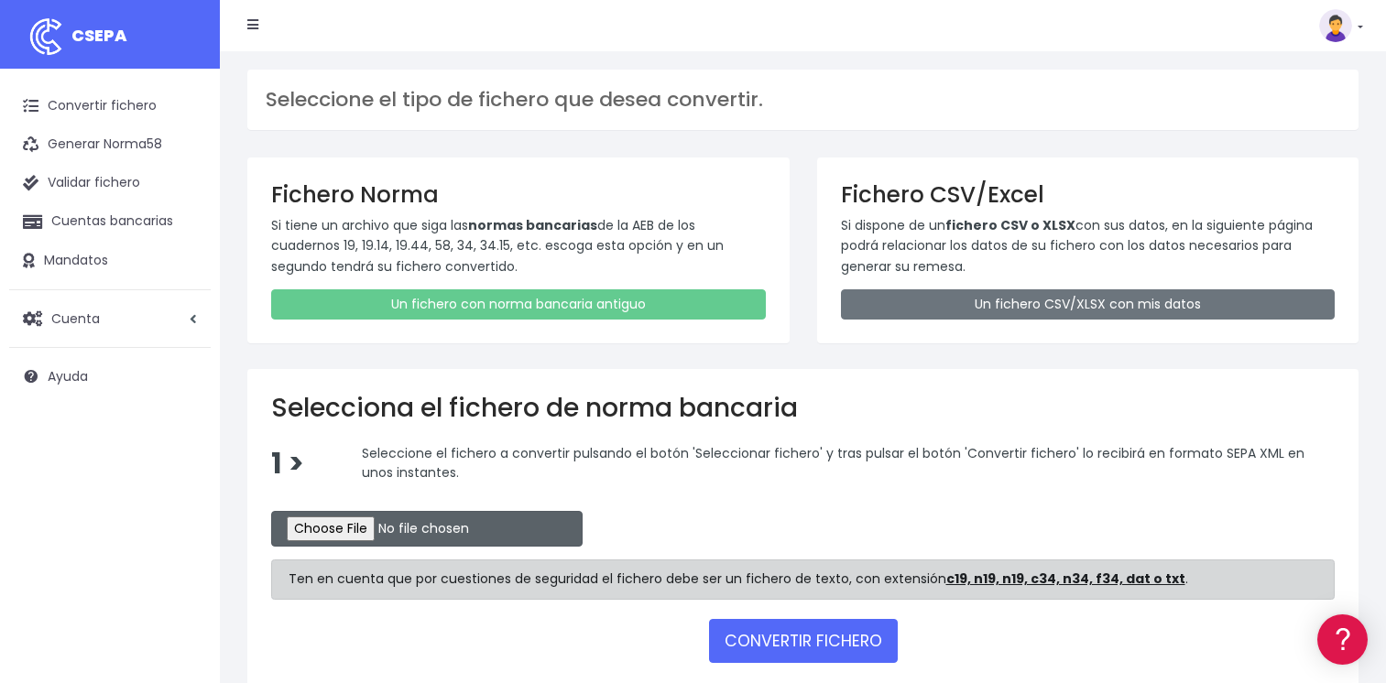
click at [370, 530] on input "file" at bounding box center [426, 529] width 311 height 36
type input "C:\fakepath\CSB19RCR05506_4317.TXT"
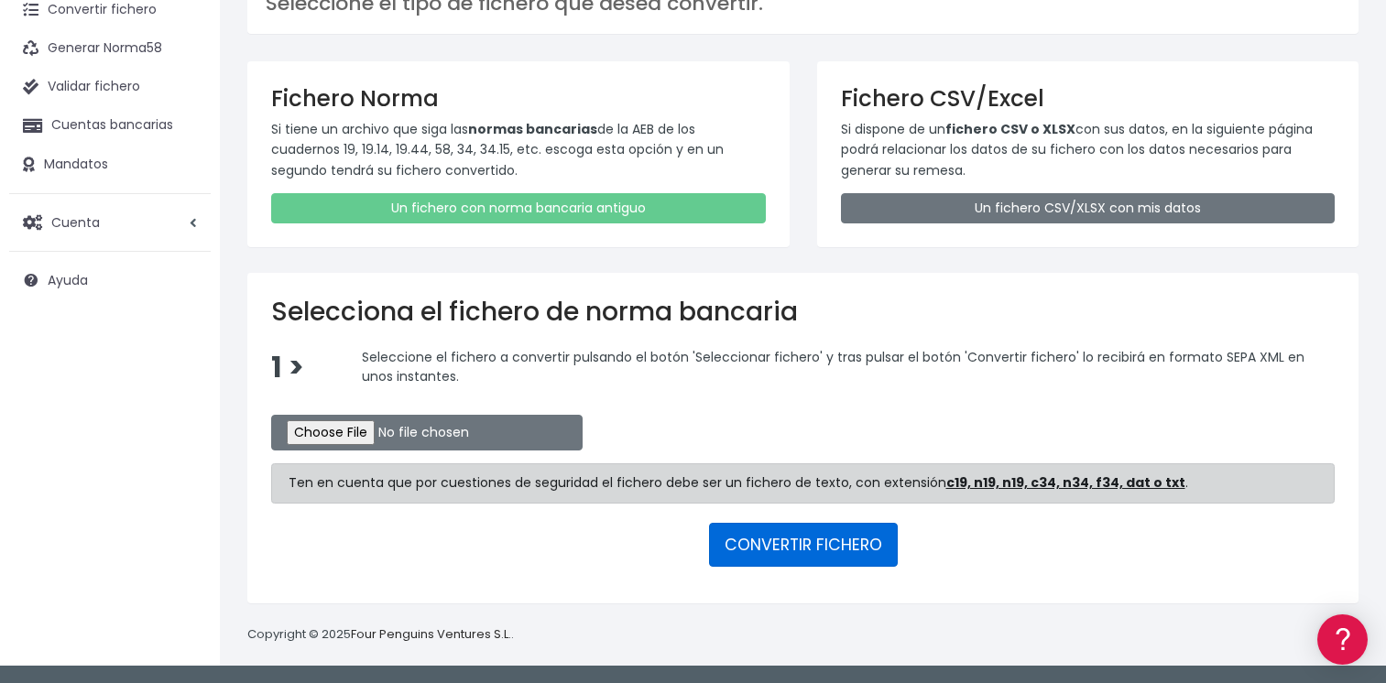
click at [803, 549] on button "CONVERTIR FICHERO" at bounding box center [803, 545] width 189 height 44
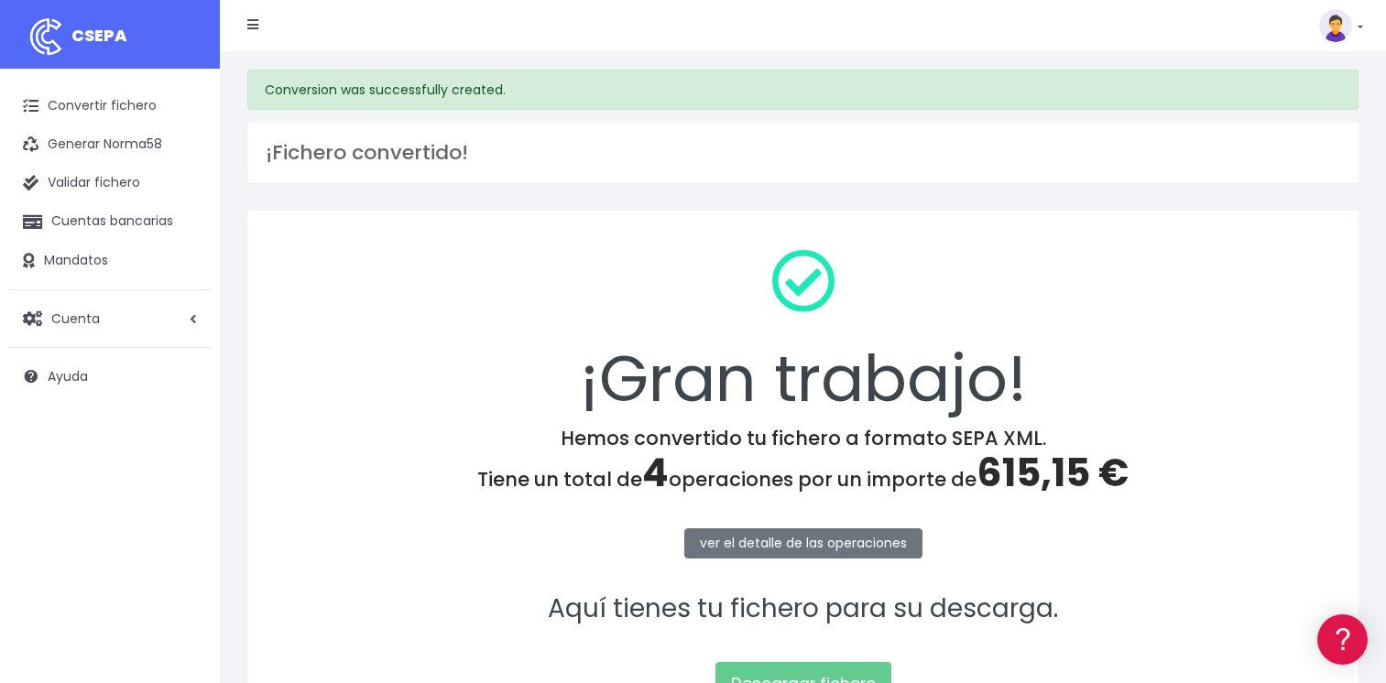
scroll to position [183, 0]
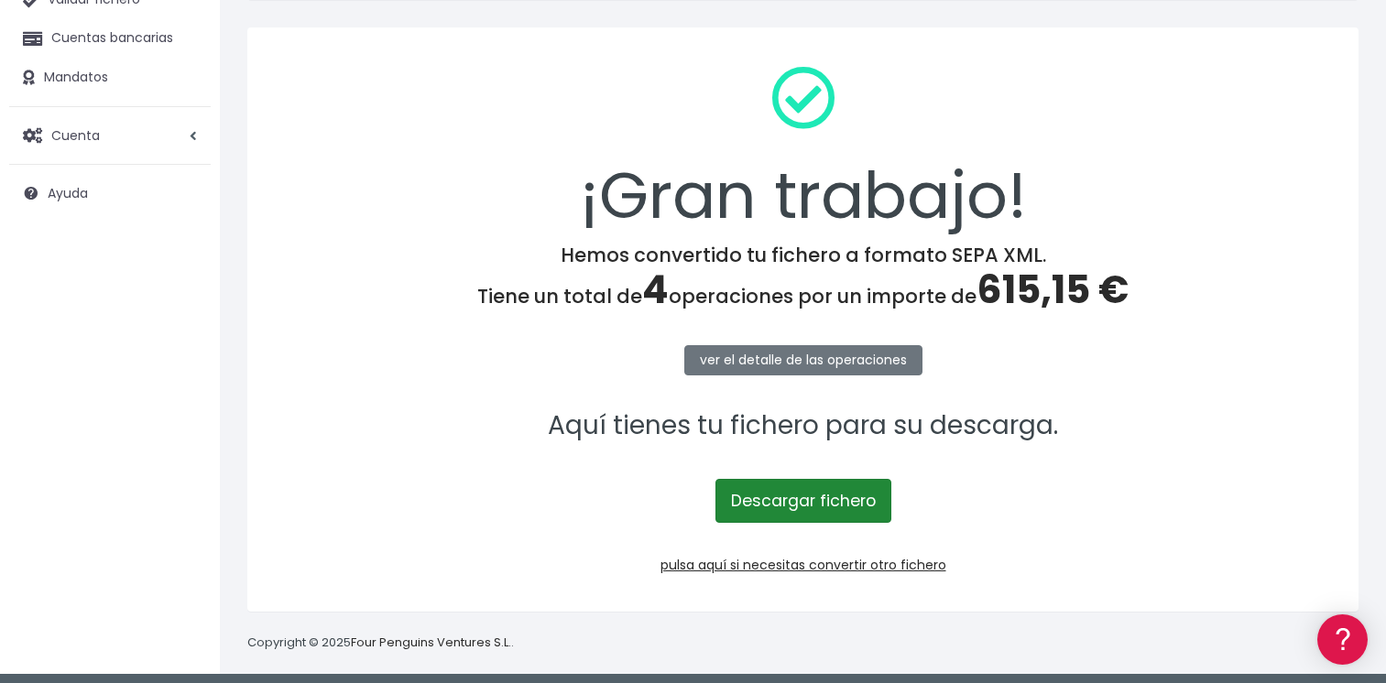
click at [760, 500] on link "Descargar fichero" at bounding box center [803, 501] width 176 height 44
click at [93, 139] on span "Cuenta" at bounding box center [75, 135] width 49 height 18
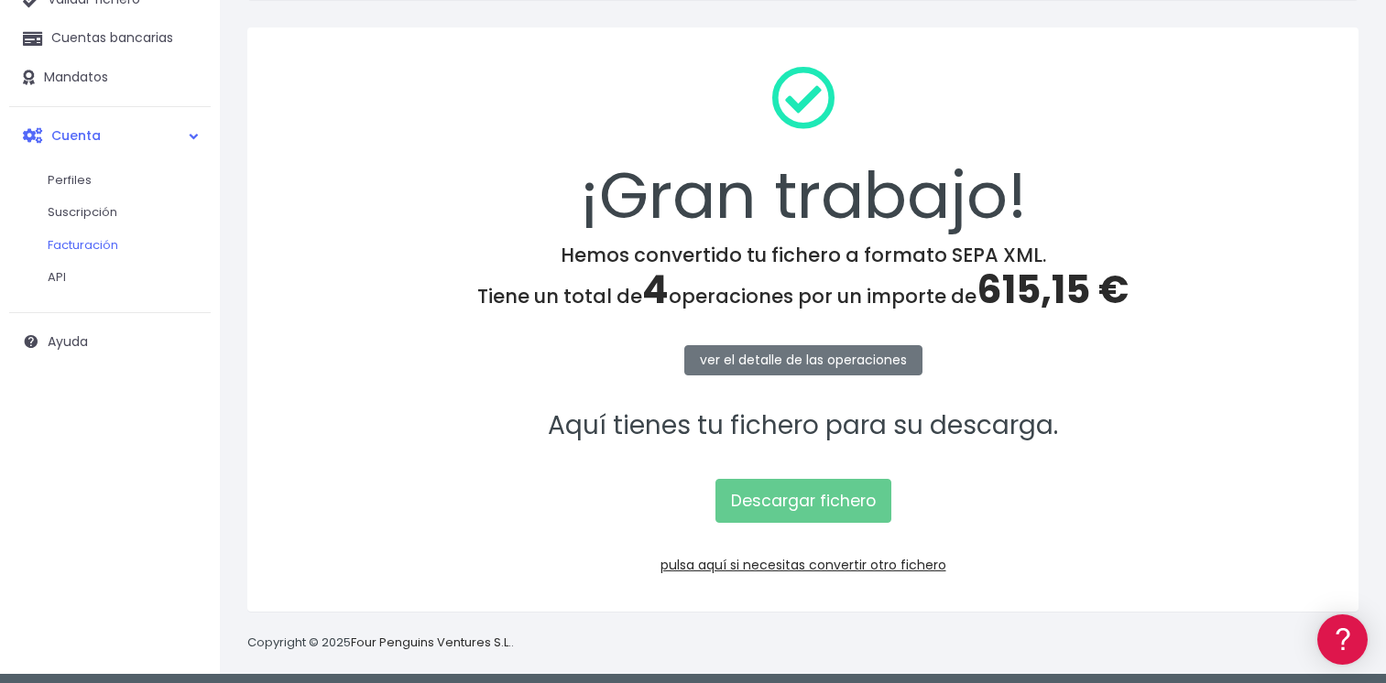
click at [114, 243] on link "Facturación" at bounding box center [119, 245] width 181 height 33
